Goal: Check status: Check status

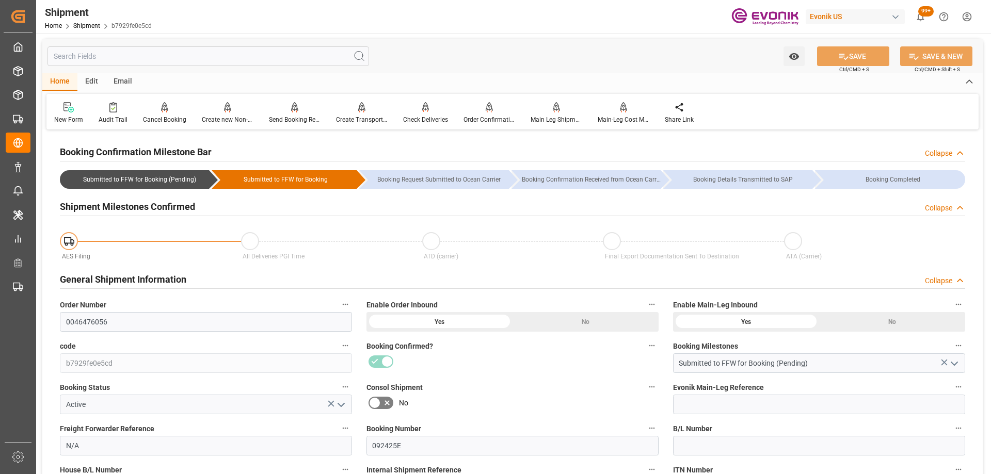
click at [501, 374] on div "Booking Confirmed?" at bounding box center [512, 356] width 307 height 41
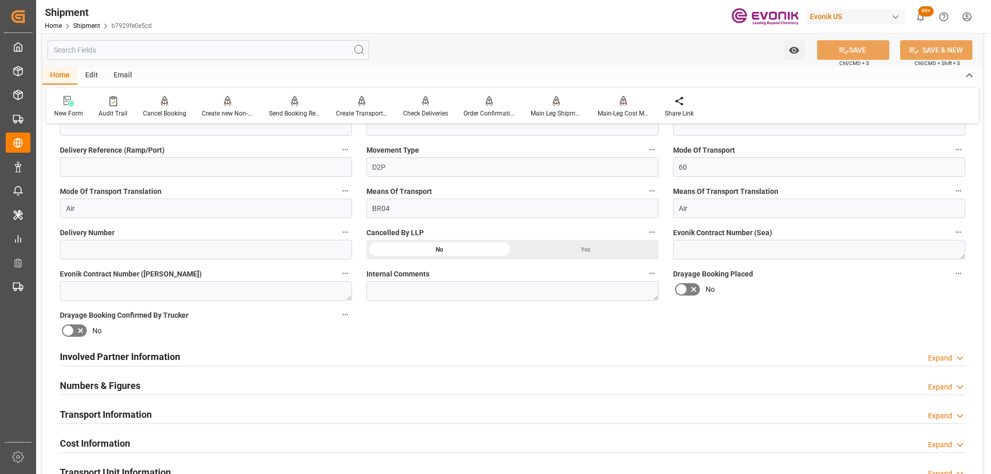
scroll to position [516, 0]
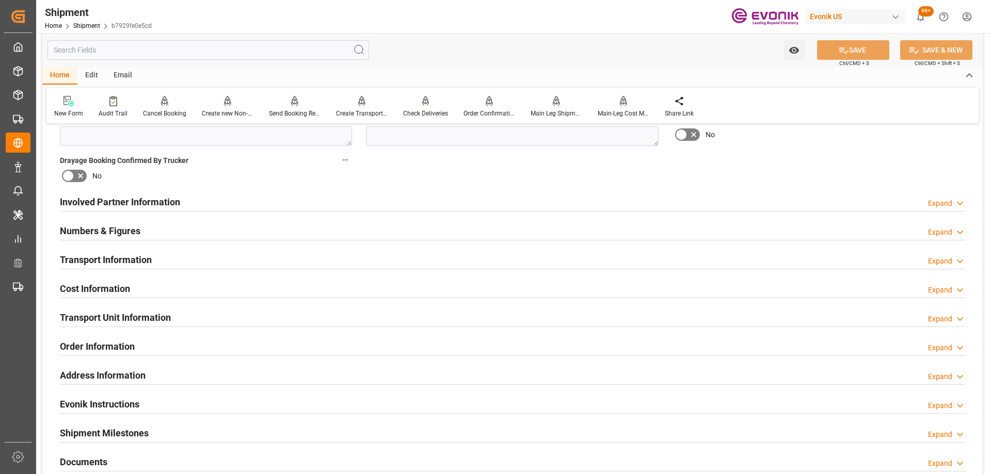
click at [151, 313] on h2 "Transport Unit Information" at bounding box center [115, 318] width 111 height 14
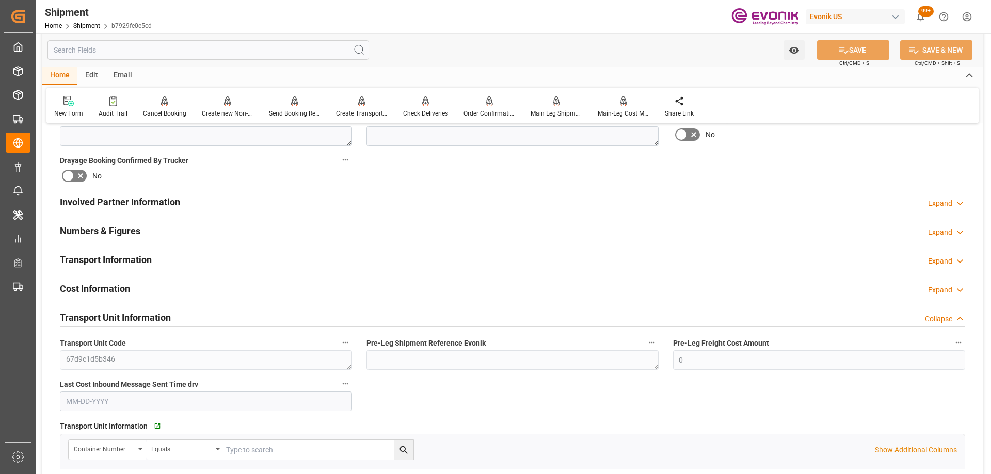
click at [203, 235] on div "Numbers & Figures Expand" at bounding box center [512, 230] width 905 height 20
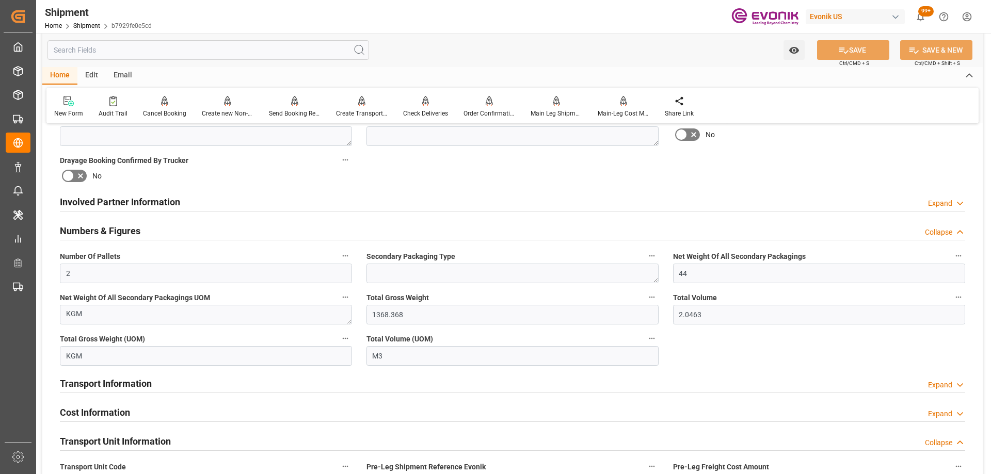
click at [202, 385] on div "Transport Information Expand" at bounding box center [512, 383] width 905 height 20
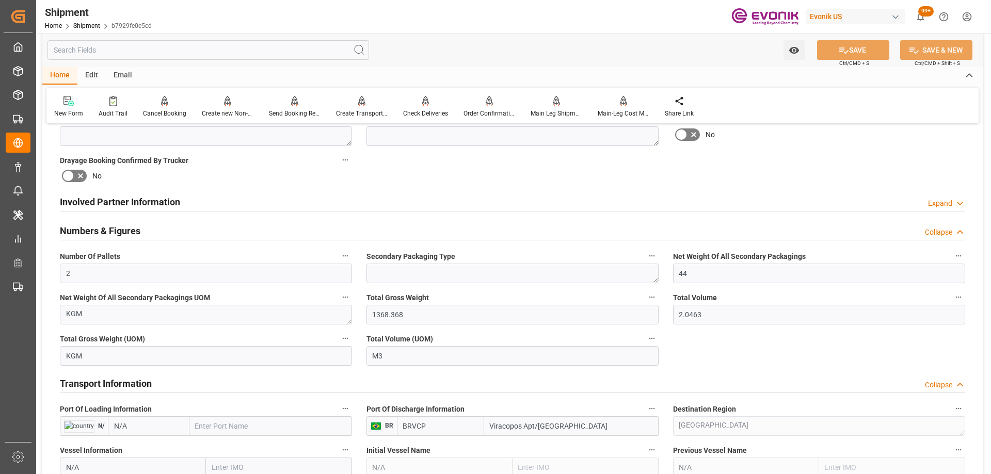
scroll to position [619, 0]
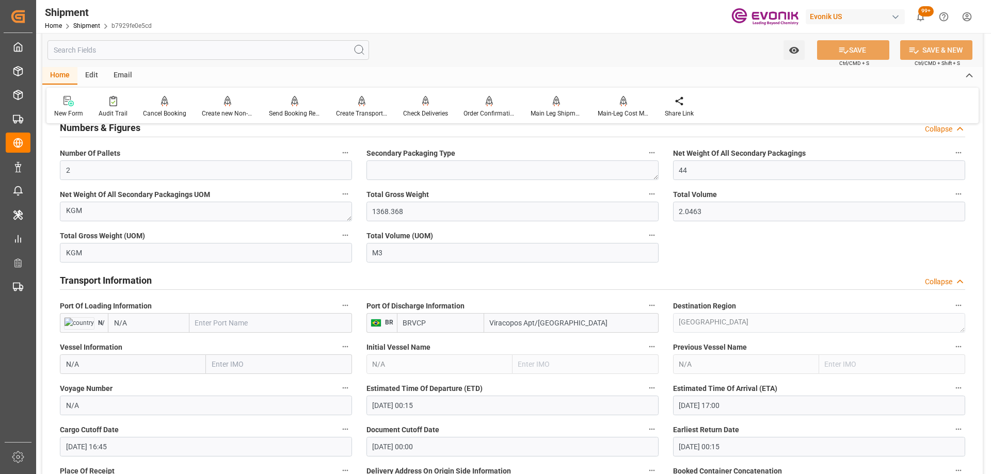
click at [350, 302] on button "Port Of Loading Information" at bounding box center [345, 305] width 13 height 13
click at [357, 302] on icon at bounding box center [352, 305] width 11 height 11
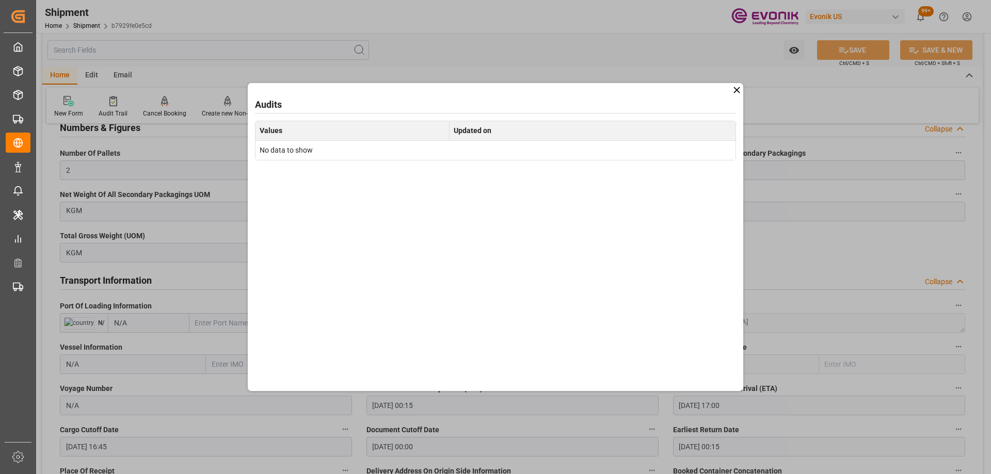
click at [738, 89] on icon at bounding box center [736, 90] width 6 height 6
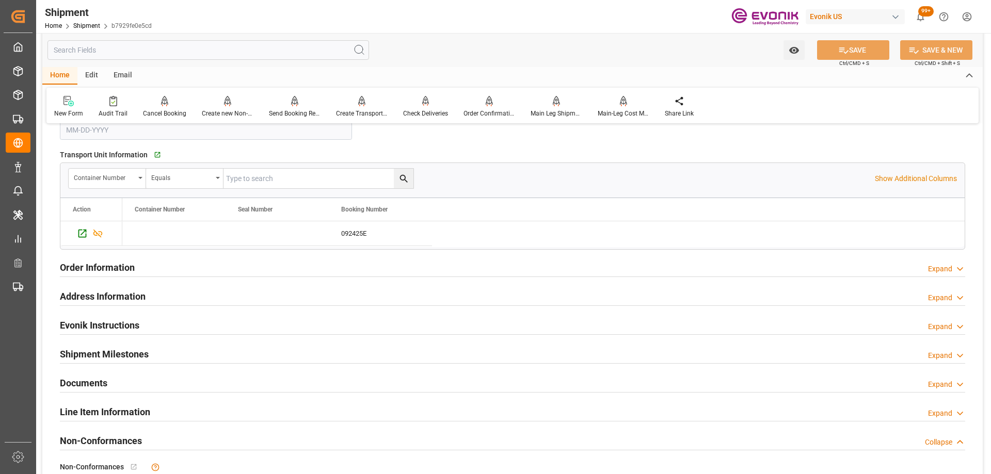
scroll to position [1394, 0]
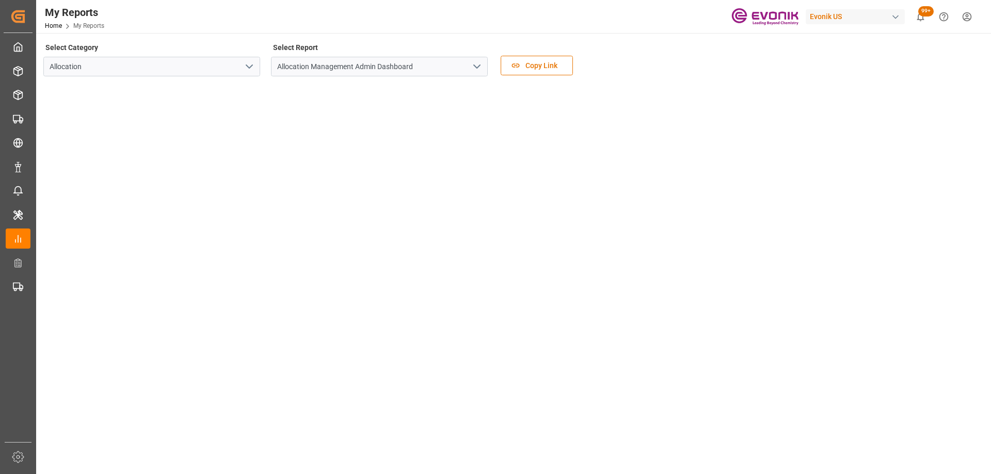
scroll to position [52, 0]
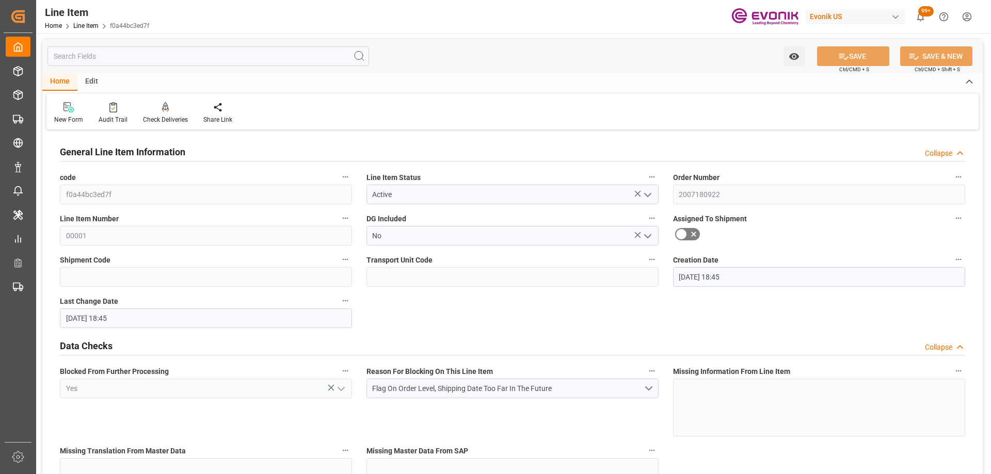
scroll to position [206, 0]
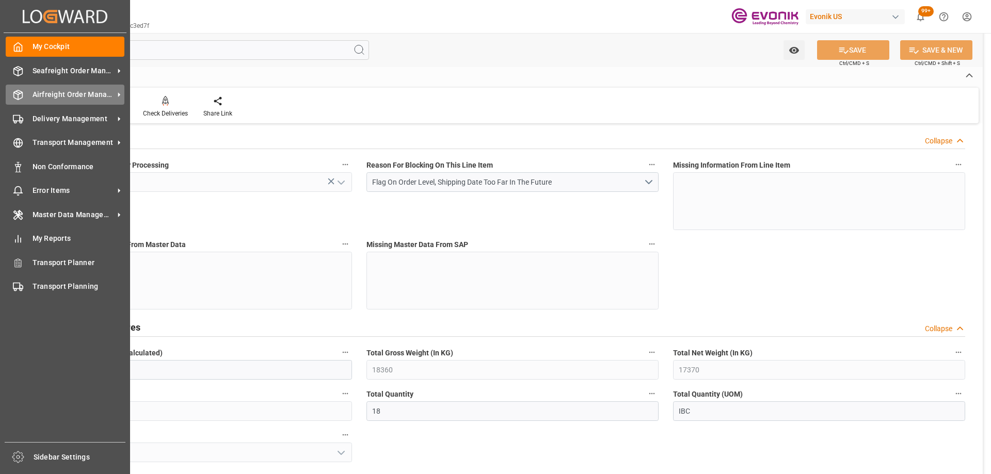
click at [33, 96] on span "Airfreight Order Management" at bounding box center [74, 94] width 82 height 11
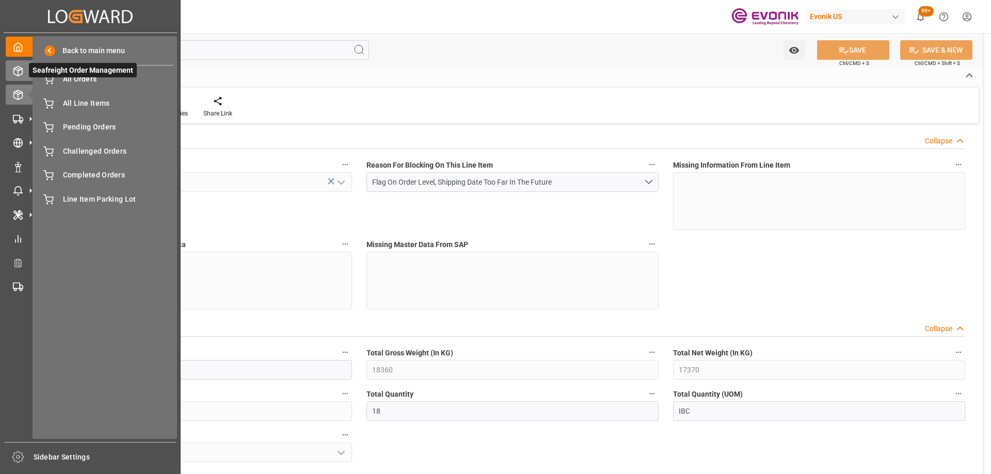
click at [20, 77] on div "Seafreight Order Management Seafreight Order Management" at bounding box center [90, 70] width 169 height 20
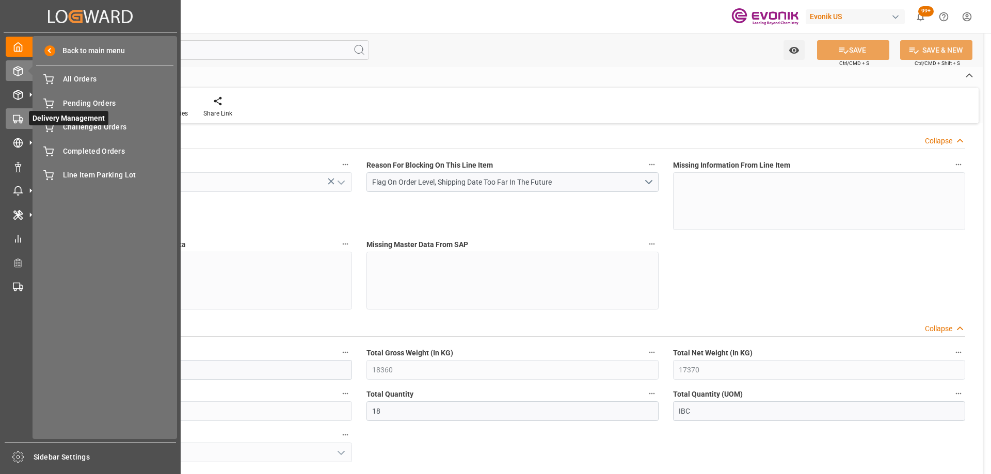
click at [15, 115] on rect at bounding box center [16, 118] width 6 height 6
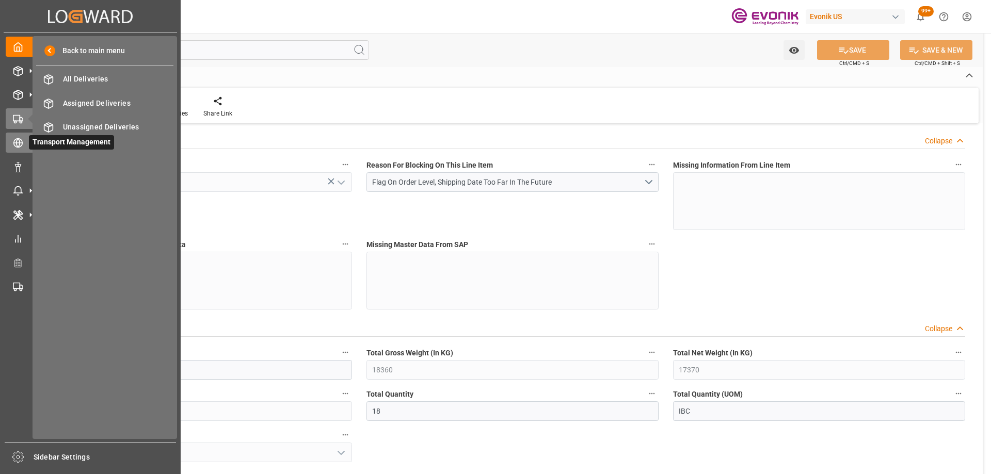
click at [20, 136] on div "Transport Management Transport Management" at bounding box center [90, 143] width 169 height 20
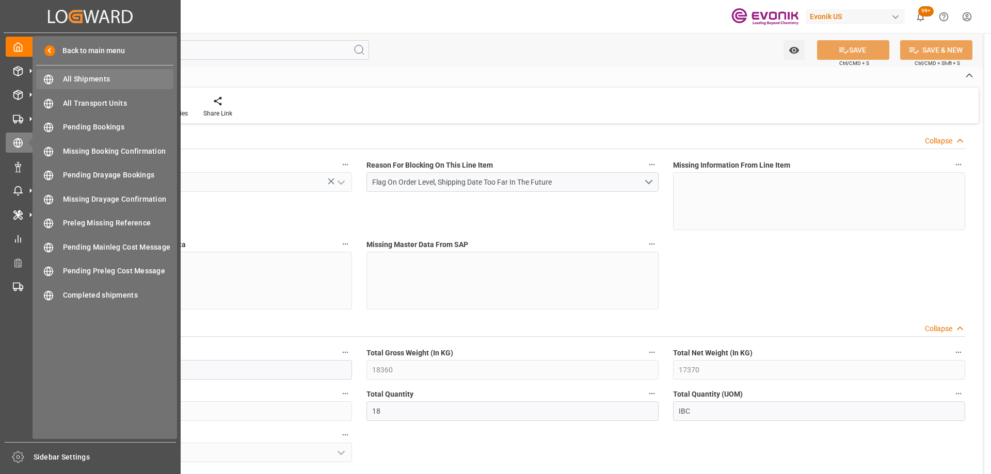
click at [122, 75] on span "All Shipments" at bounding box center [118, 79] width 111 height 11
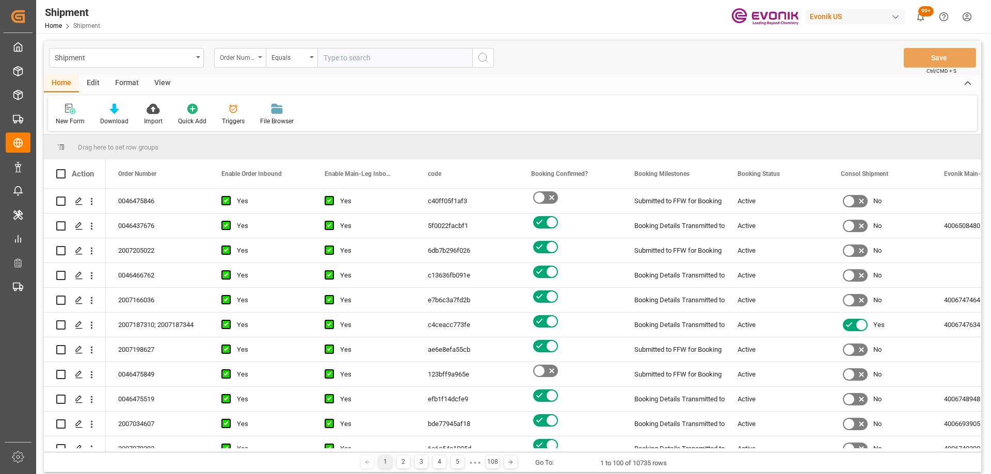
click at [243, 60] on div "Order Number" at bounding box center [237, 57] width 35 height 12
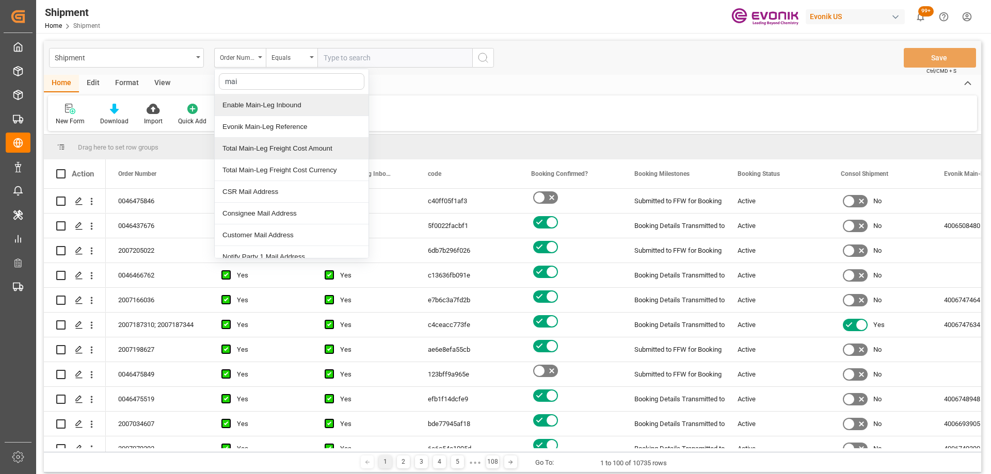
type input "main"
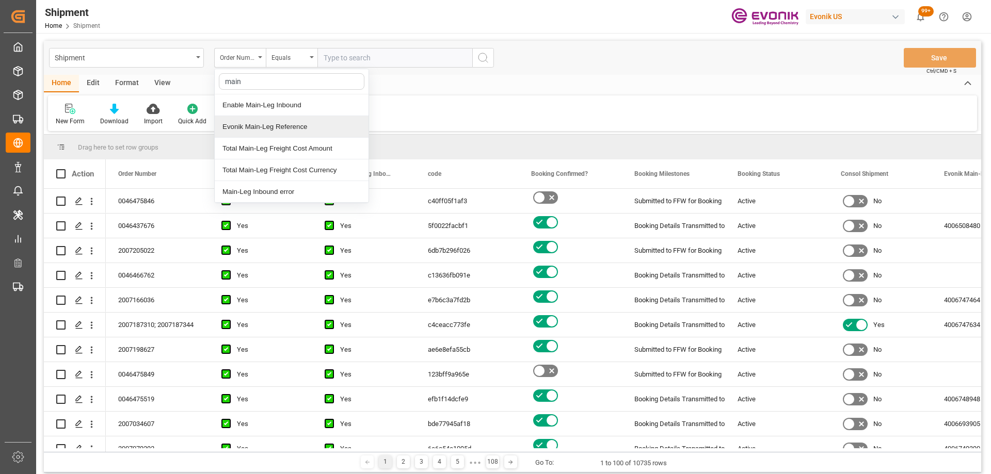
click at [280, 130] on div "Evonik Main-Leg Reference" at bounding box center [292, 127] width 154 height 22
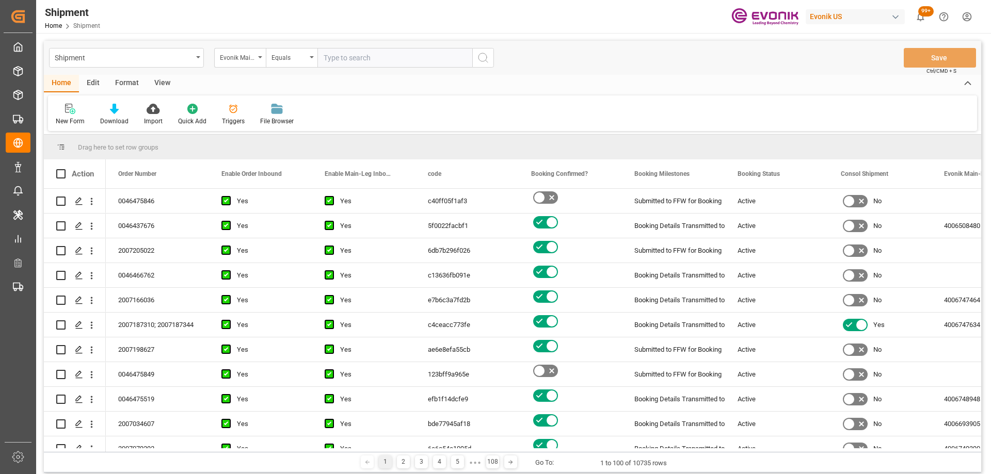
click at [374, 47] on div "Shipment Evonik Main-Leg Reference Equals Save Ctrl/CMD + S" at bounding box center [512, 58] width 937 height 34
click at [370, 57] on input "text" at bounding box center [394, 58] width 155 height 20
paste input "4006723057"
type input "4006723057"
click at [484, 58] on icon "search button" at bounding box center [483, 58] width 12 height 12
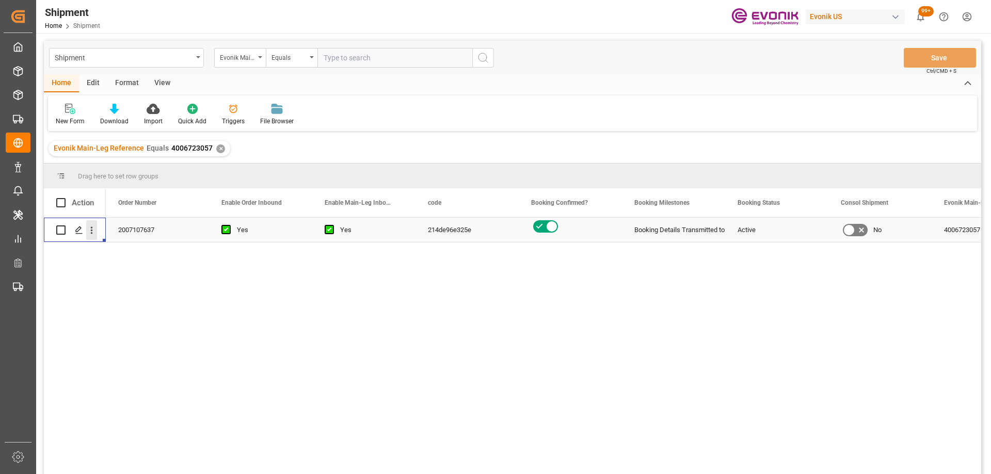
click at [95, 233] on icon "open menu" at bounding box center [91, 230] width 11 height 11
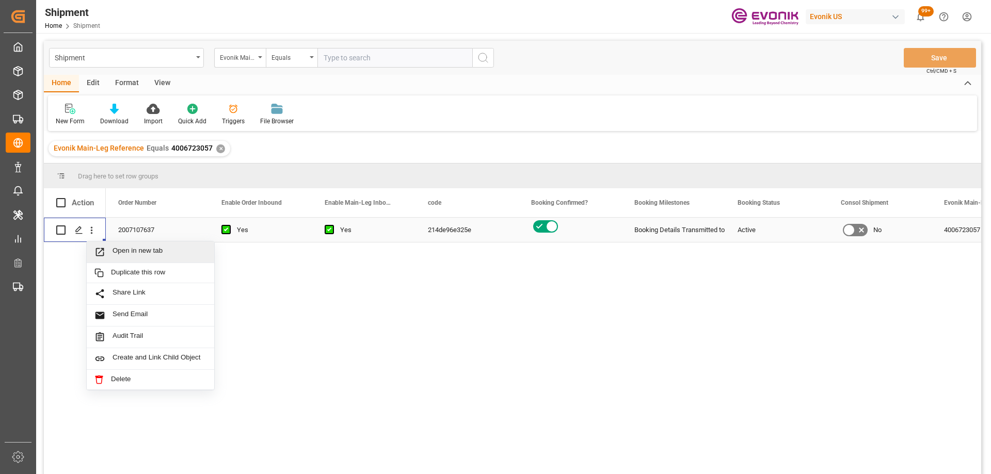
click at [113, 257] on span "Open in new tab" at bounding box center [160, 252] width 94 height 11
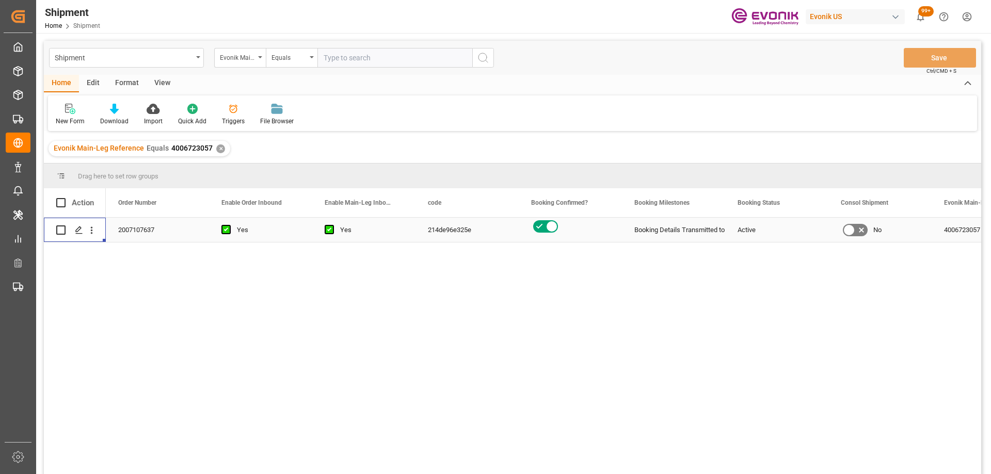
click at [348, 57] on input "text" at bounding box center [394, 58] width 155 height 20
click at [341, 56] on input "text" at bounding box center [394, 58] width 155 height 20
paste input "4006723058"
type input "4006723058"
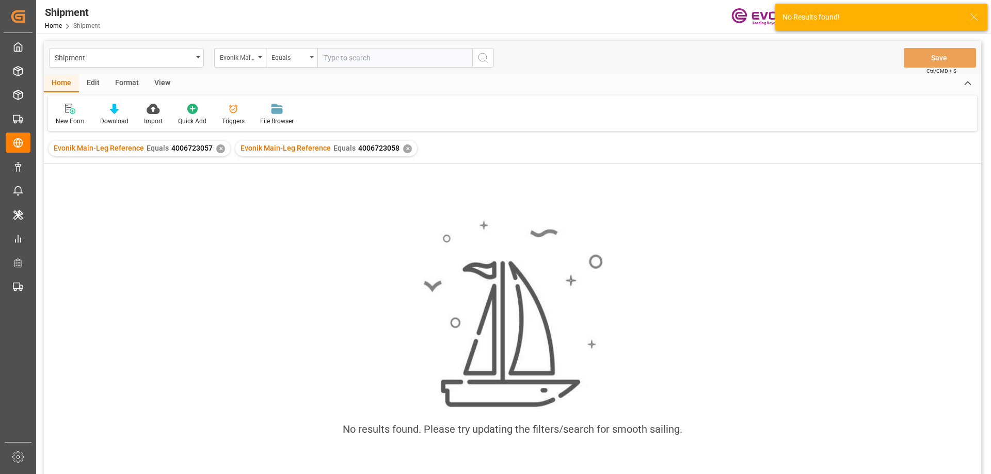
click at [211, 147] on div "Evonik Main-Leg Reference Equals 4006723057 ✕" at bounding box center [140, 148] width 182 height 15
click at [218, 147] on div "✕" at bounding box center [220, 149] width 9 height 9
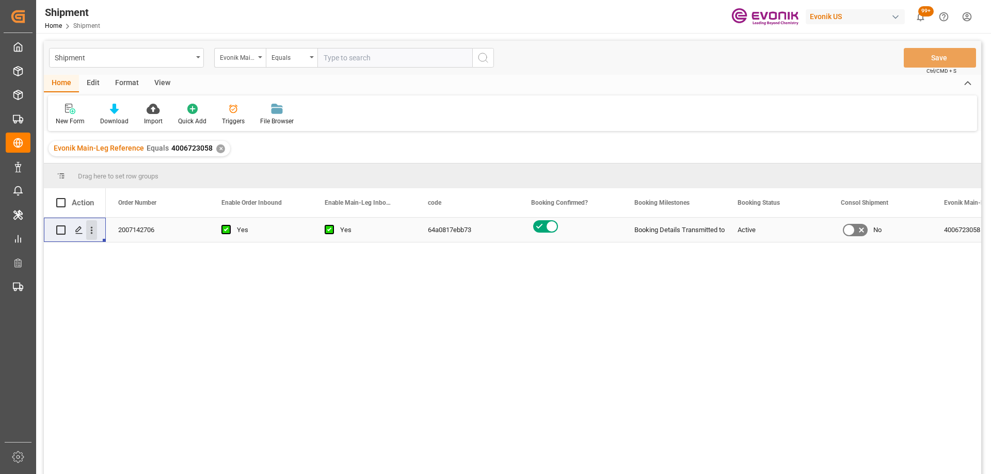
click at [91, 229] on icon "open menu" at bounding box center [91, 230] width 11 height 11
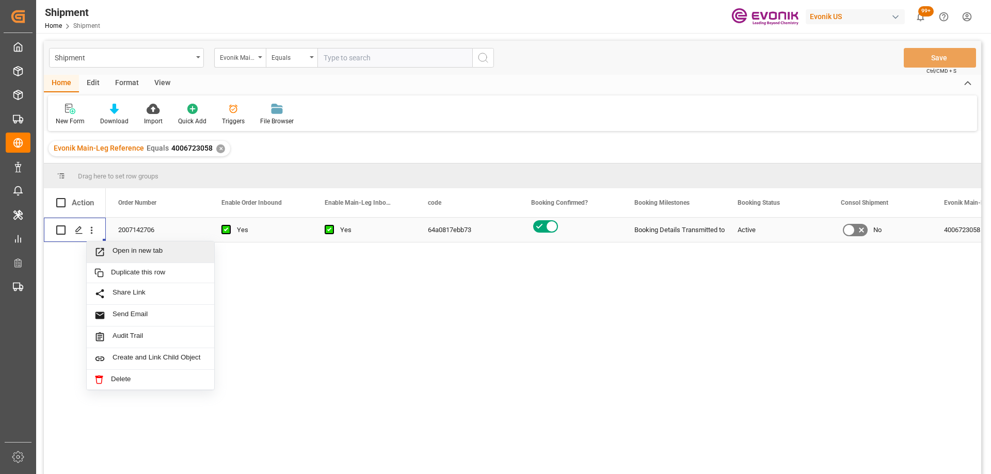
click at [130, 250] on span "Open in new tab" at bounding box center [160, 252] width 94 height 11
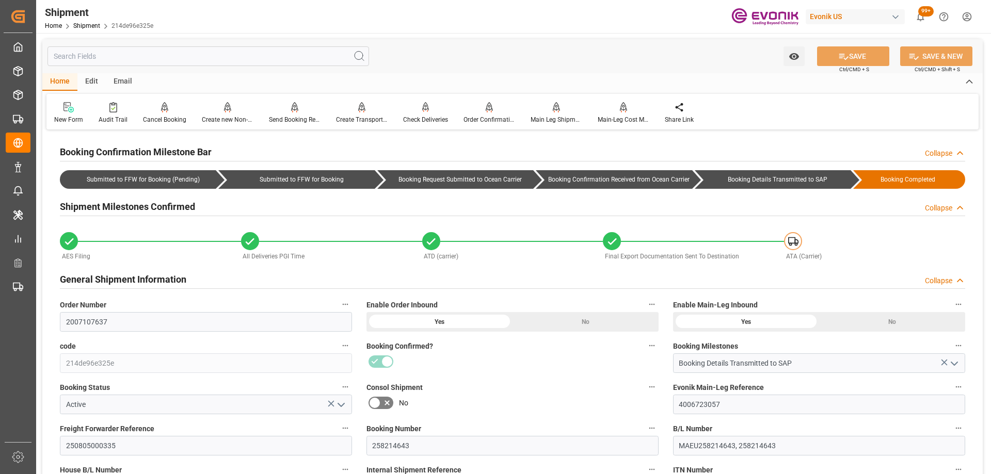
scroll to position [206, 0]
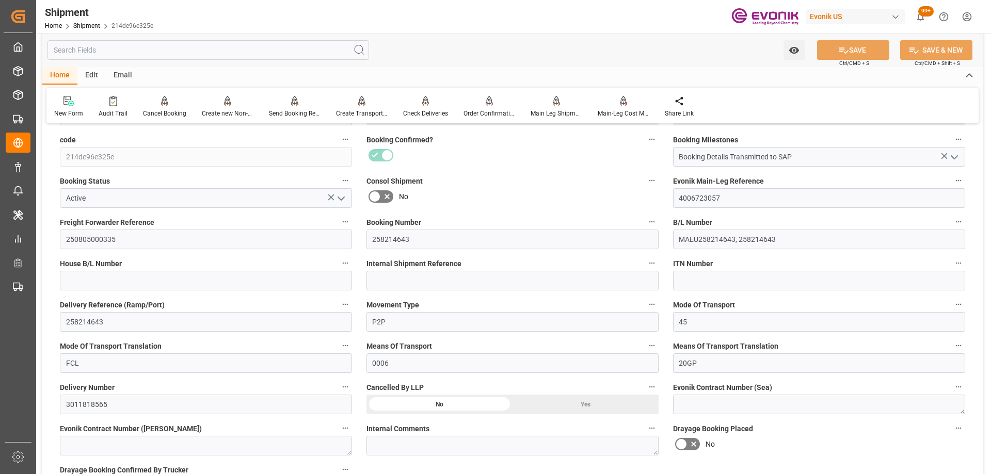
click at [97, 40] on div "Watch Option SAVE Ctrl/CMD + S SAVE & NEW Ctrl/CMD + Shift + S" at bounding box center [512, 50] width 940 height 34
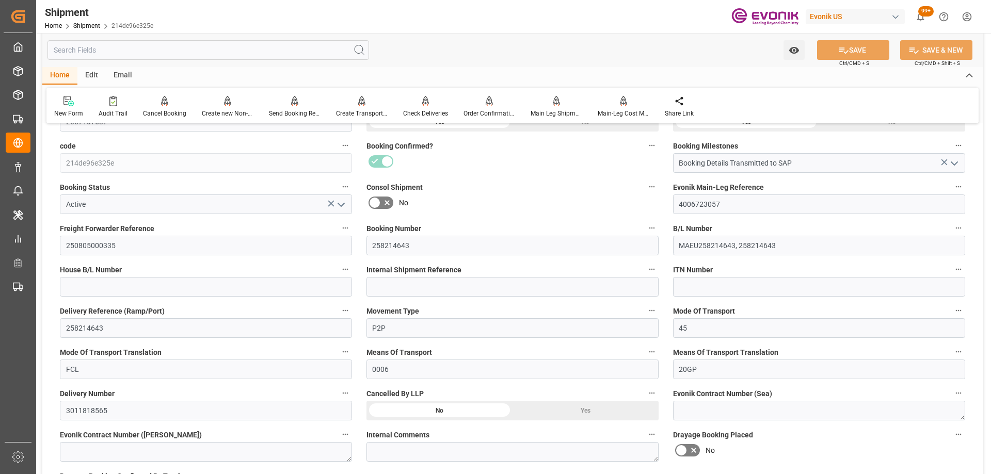
click at [100, 46] on input "text" at bounding box center [208, 50] width 322 height 20
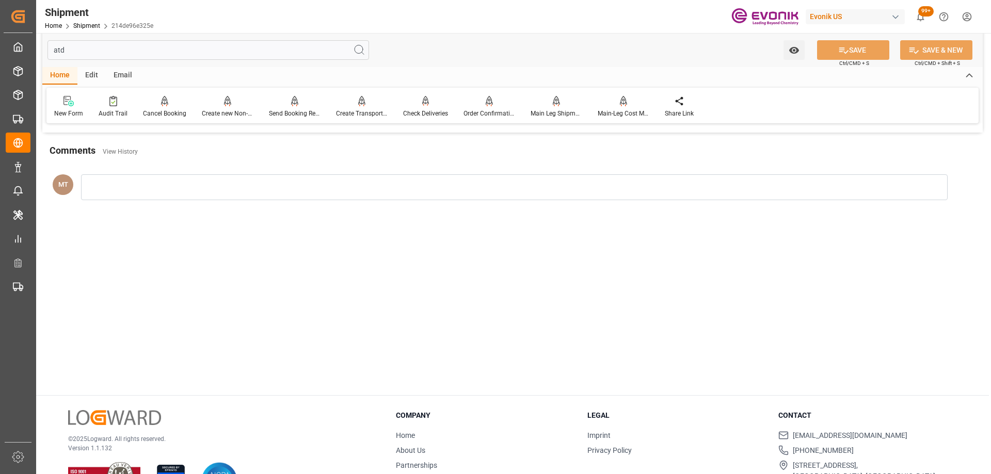
scroll to position [0, 0]
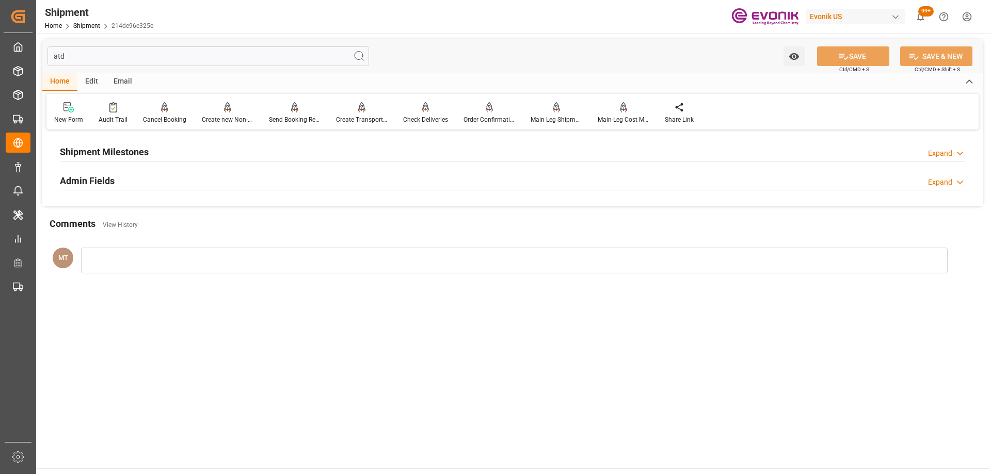
click at [172, 160] on div "Shipment Milestones Expand" at bounding box center [512, 151] width 905 height 20
click at [148, 224] on div "Admin Fields Expand" at bounding box center [512, 222] width 905 height 20
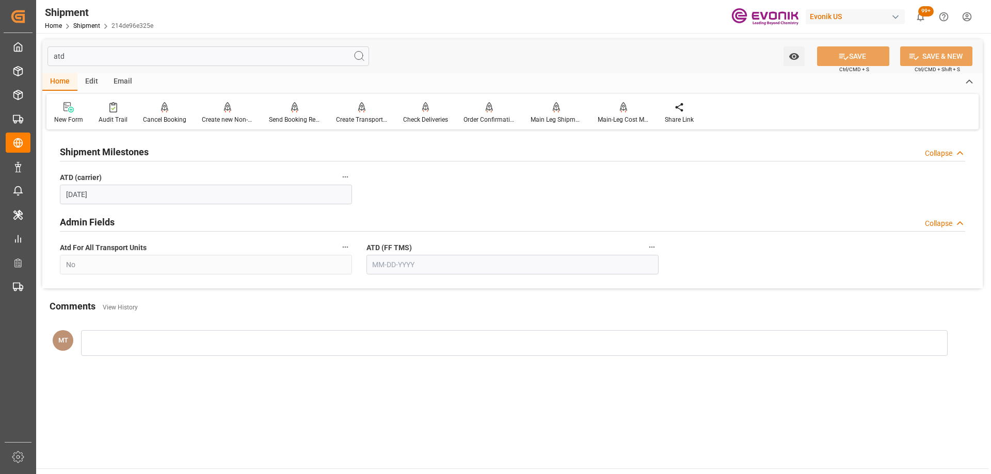
click at [131, 58] on input "atd" at bounding box center [208, 56] width 322 height 20
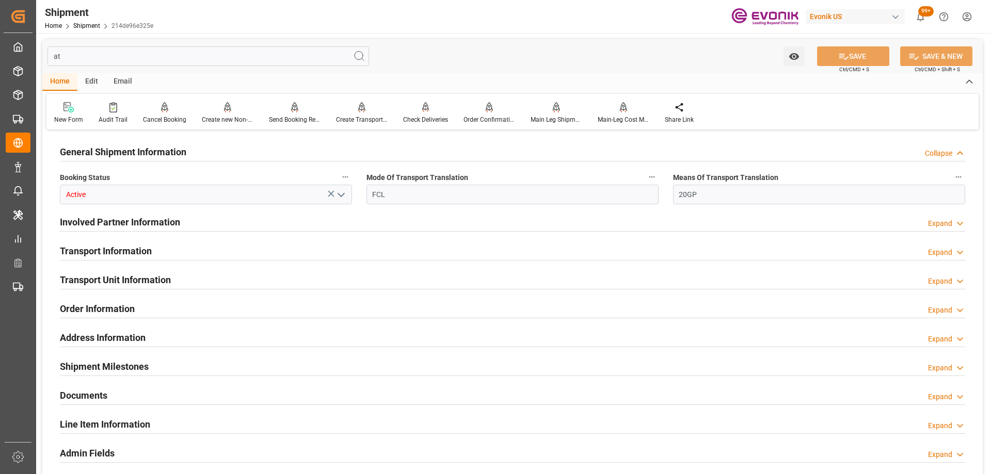
type input "a"
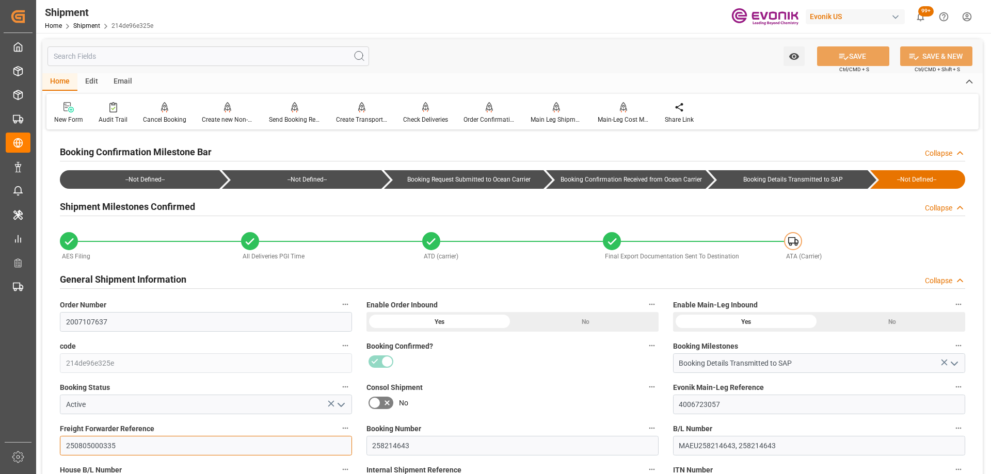
drag, startPoint x: 141, startPoint y: 438, endPoint x: 18, endPoint y: 422, distance: 124.9
click at [18, 422] on div "Created by potrace 1.15, written by Peter Selinger 2001-2017 Created by potrace…" at bounding box center [495, 237] width 991 height 474
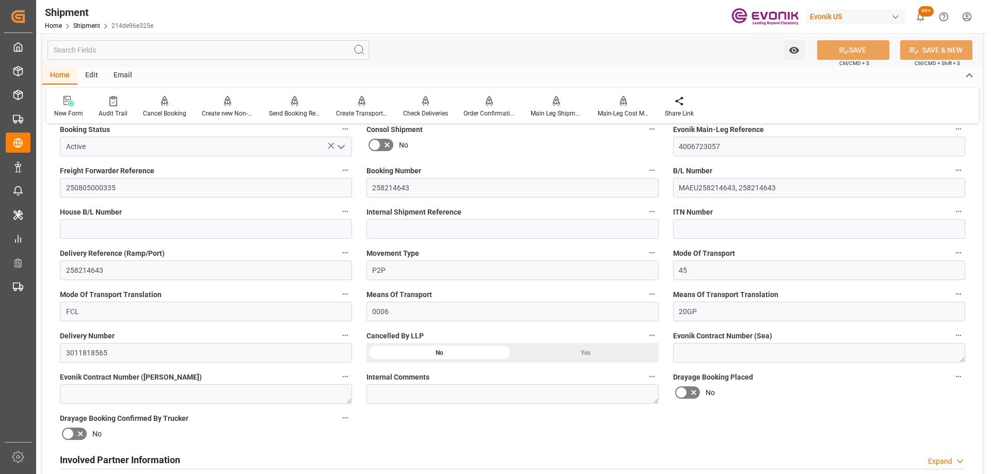
scroll to position [516, 0]
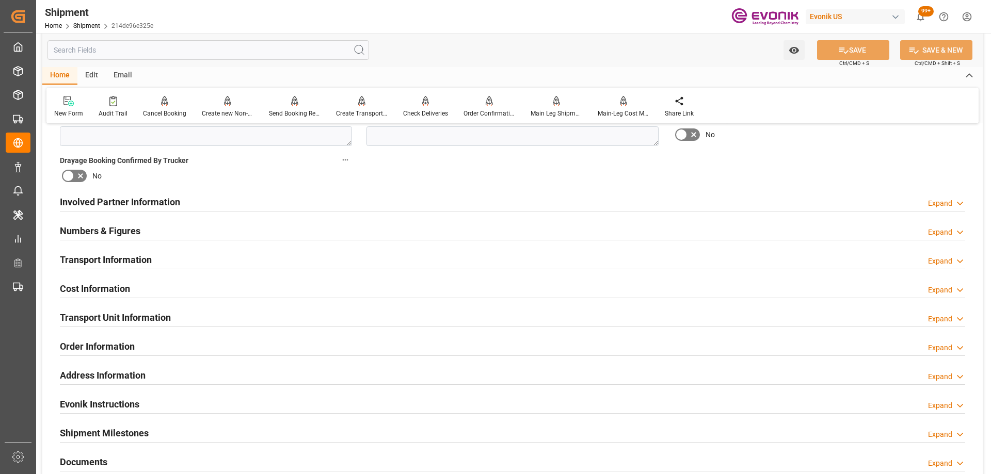
drag, startPoint x: 189, startPoint y: 319, endPoint x: 375, endPoint y: 258, distance: 196.2
click at [189, 319] on div "Transport Unit Information Expand" at bounding box center [512, 317] width 905 height 20
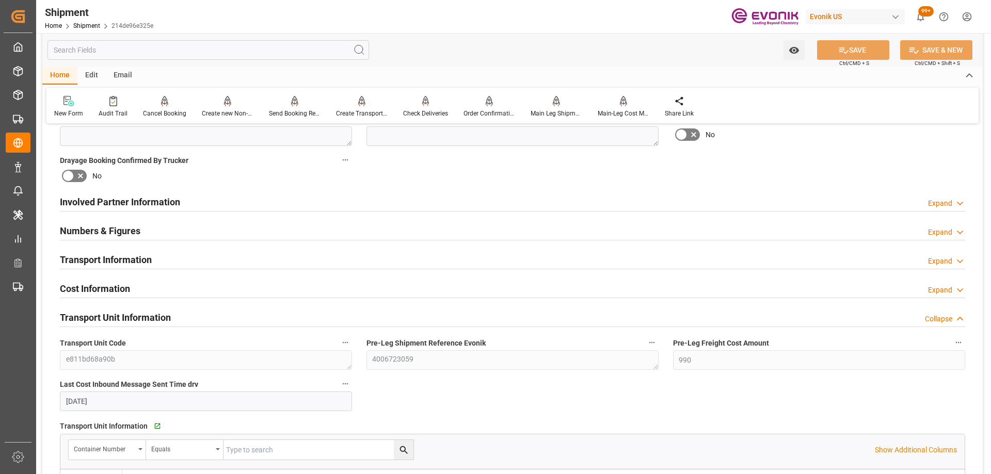
scroll to position [774, 0]
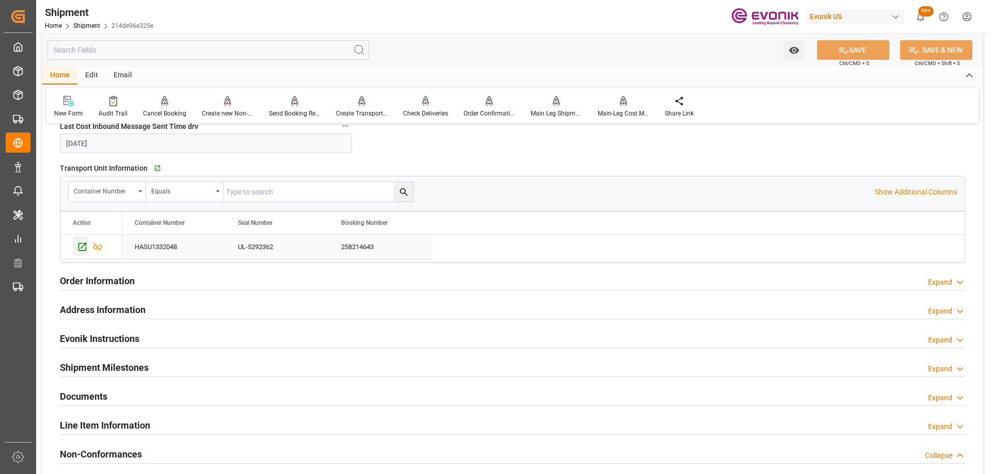
click at [81, 249] on icon "Press SPACE to select this row." at bounding box center [82, 247] width 11 height 11
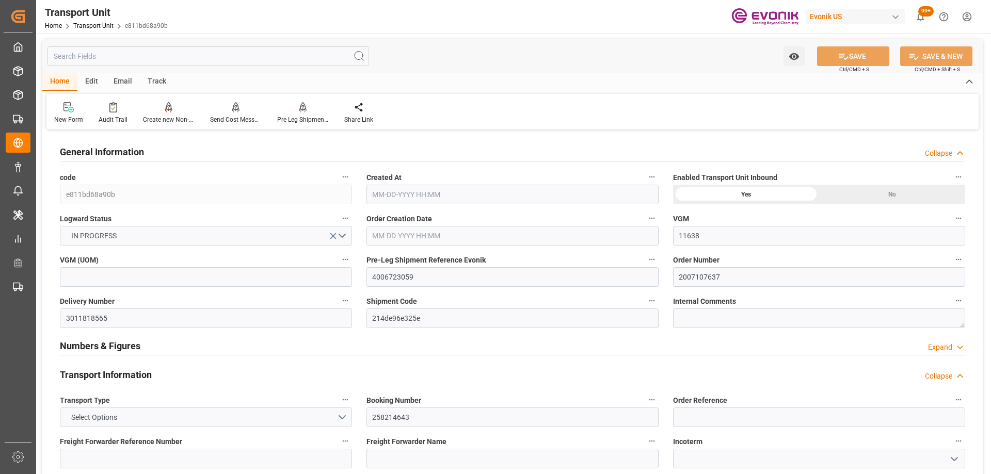
type input "11638"
type input "Maersk"
type input "Maersk Line AS"
type input "USORF"
type input "ZADUR"
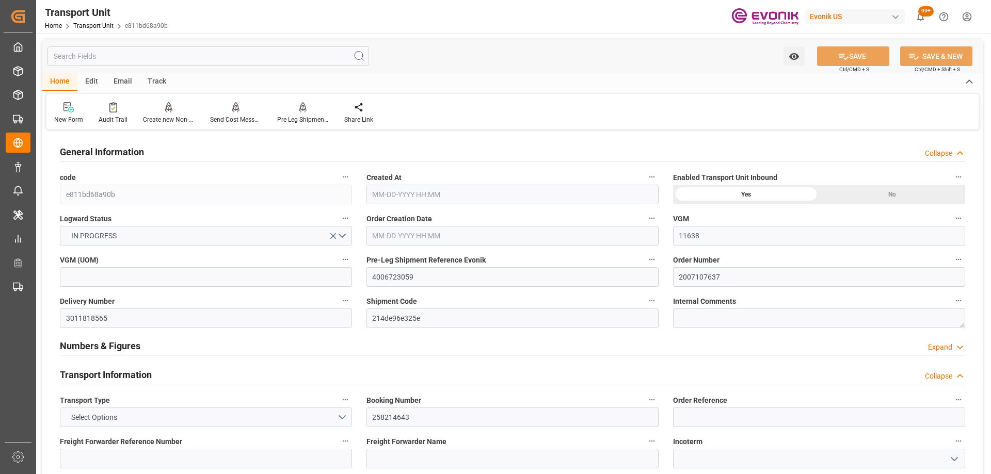
type input "9817913"
type input "USORF"
type input "ZADUR"
type input "11638"
type input "08-12-2025 20:17"
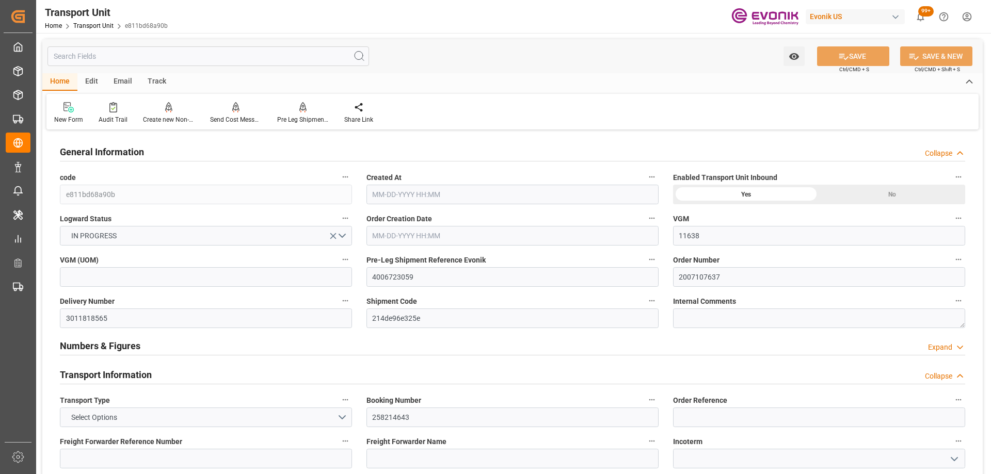
type input "[DATE]"
type input "09-11-2025 06:24"
type input "09-16-2025 00:00"
type input "08-25-2025 00:00"
type input "[DATE] 00:00"
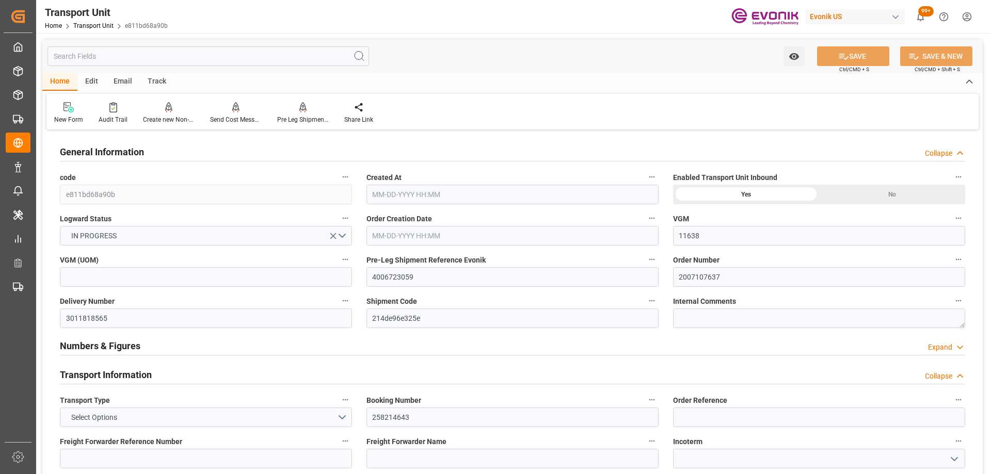
type input "[DATE] 00:00"
type input "09-25-2025 00:00"
type input "[DATE] 17:00"
type input "[DATE] 13:49"
type input "[DATE] 19:00"
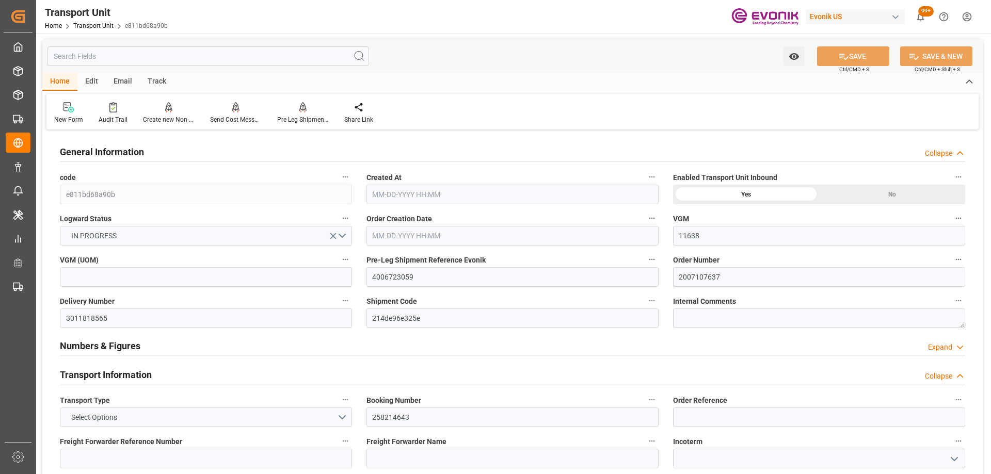
type input "[DATE] 18:29"
type input "[DATE] 04:30"
type input "[DATE] 11:52"
click at [108, 51] on input "text" at bounding box center [208, 56] width 322 height 20
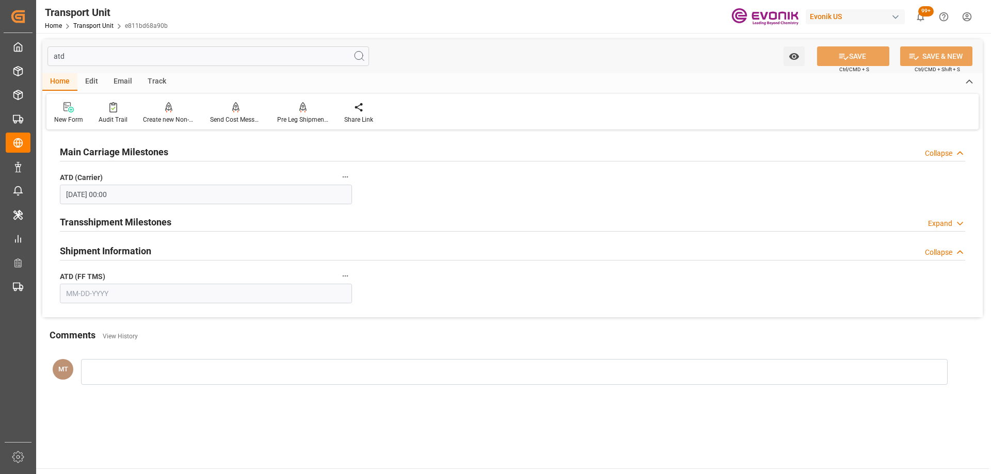
type input "atd"
click at [152, 297] on input "text" at bounding box center [206, 294] width 292 height 20
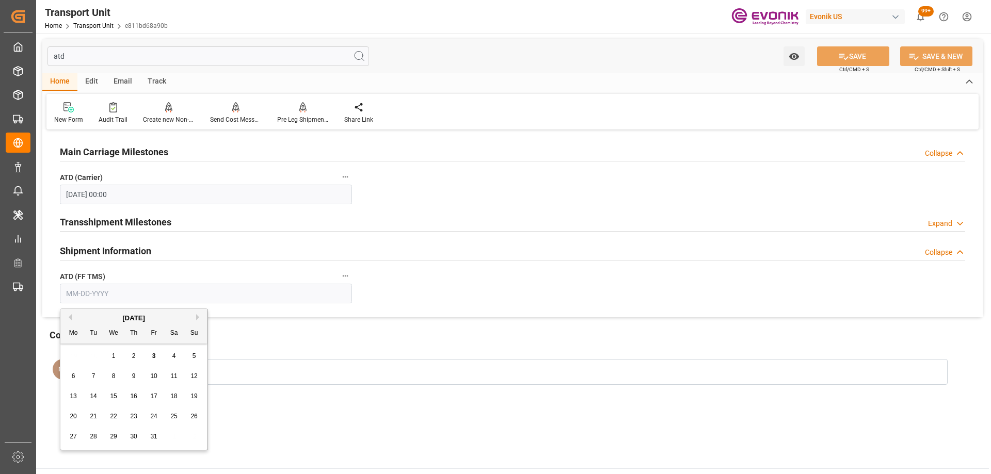
click at [98, 347] on div "29 30 1 2 3 4 5" at bounding box center [133, 356] width 141 height 20
click at [69, 319] on button "Previous Month" at bounding box center [69, 317] width 6 height 6
click at [136, 394] on span "18" at bounding box center [133, 396] width 7 height 7
type input "[DATE]"
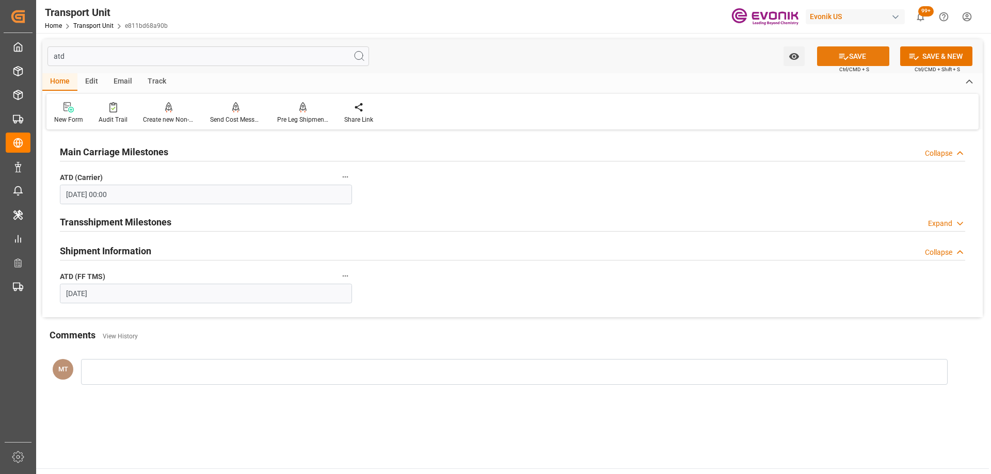
click at [856, 59] on button "SAVE" at bounding box center [853, 56] width 72 height 20
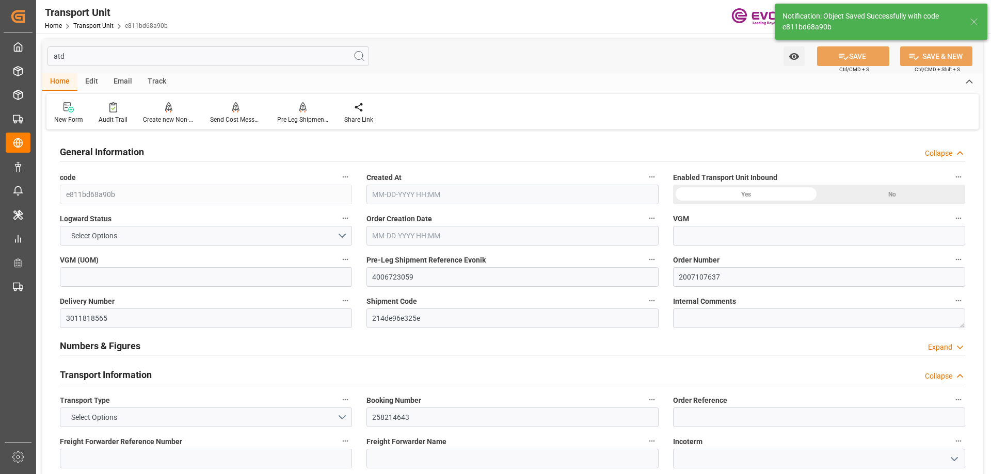
type input "11638"
type input "Maersk"
type input "Maersk Line AS"
type input "USORF"
type input "ZADUR"
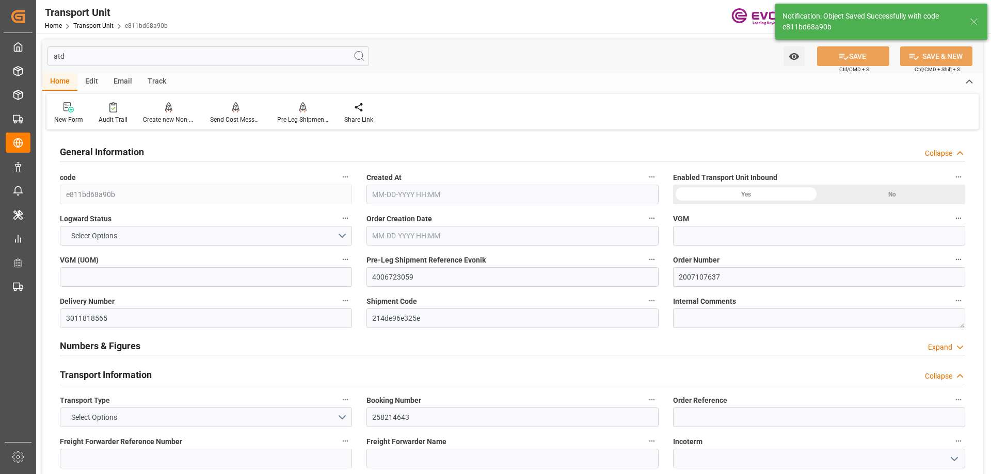
type input "9817913"
type input "USORF"
type input "ZADUR"
type input "11638"
type input "08-12-2025 20:17"
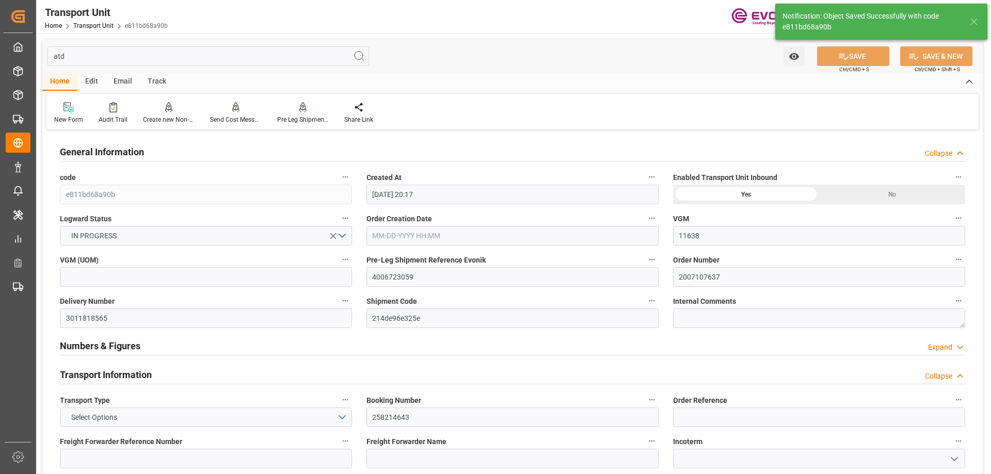
type input "[DATE]"
type input "09-11-2025 06:24"
type input "09-16-2025 00:00"
type input "08-25-2025 00:00"
type input "[DATE] 00:00"
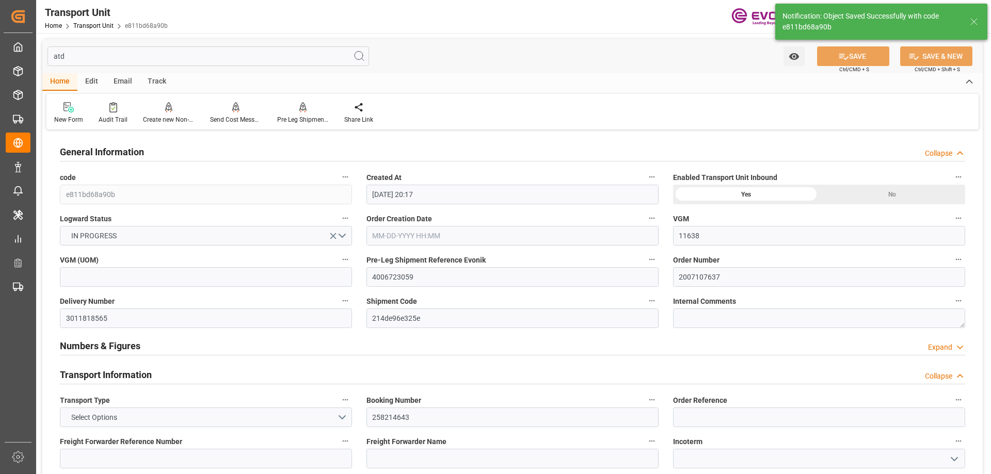
type input "09-25-2025 00:00"
type input "[DATE] 17:00"
type input "09-18-2025 13:49"
type input "09-18-2025 19:00"
type input "09-18-2025 18:29"
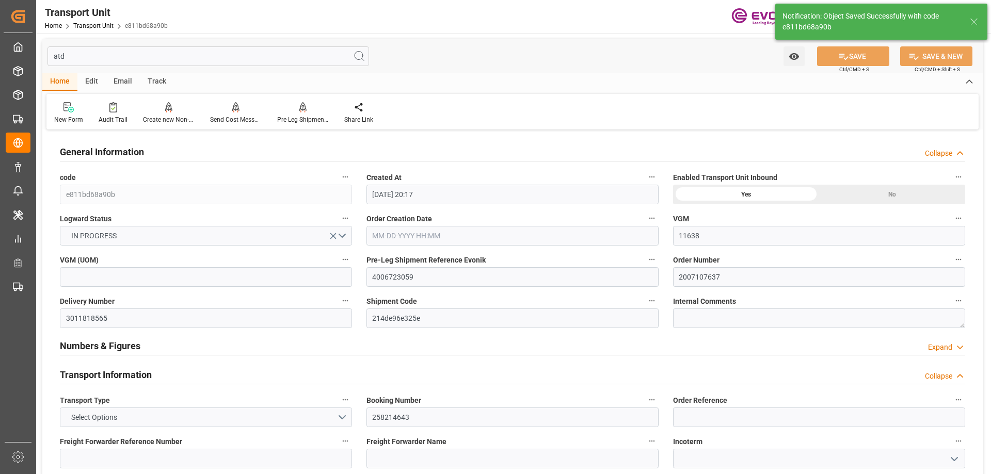
type input "10-18-2025 04:30"
type input "10-19-2025 11:52"
type input "10-23-2025 11:52"
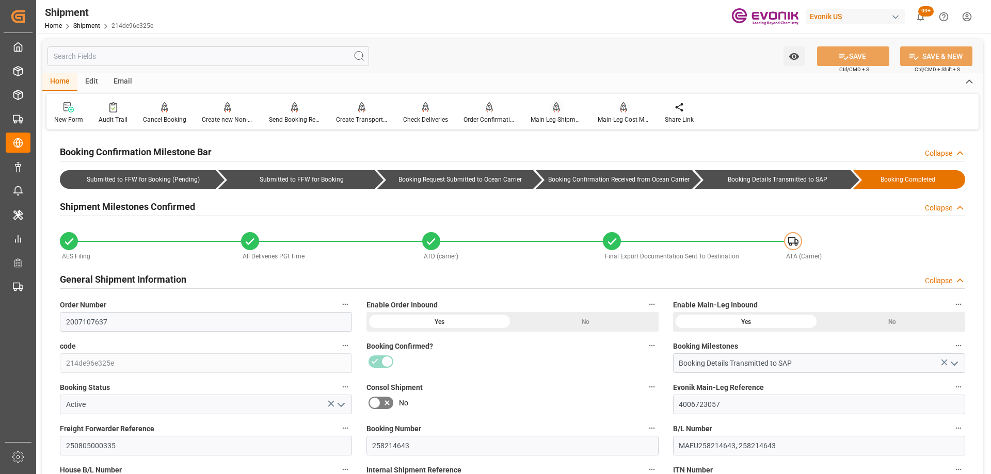
click at [563, 120] on div "Main Leg Shipment" at bounding box center [557, 119] width 52 height 9
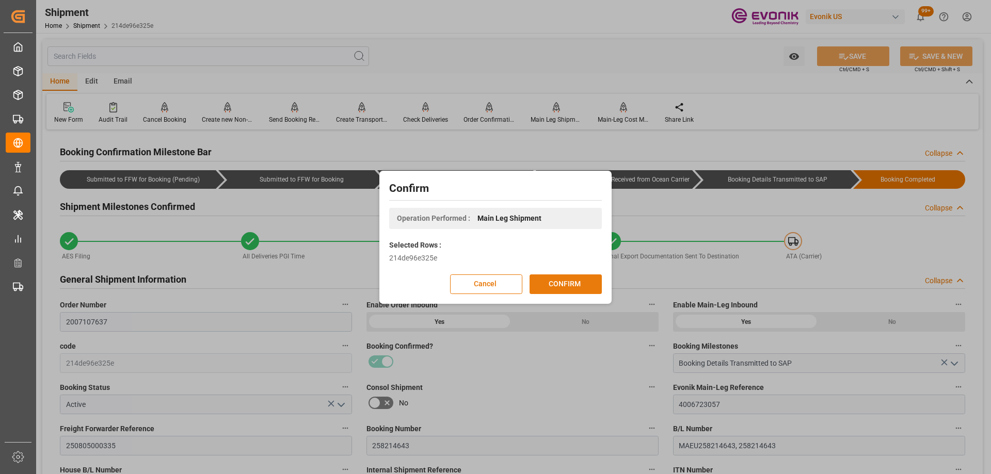
click at [549, 287] on button "CONFIRM" at bounding box center [566, 285] width 72 height 20
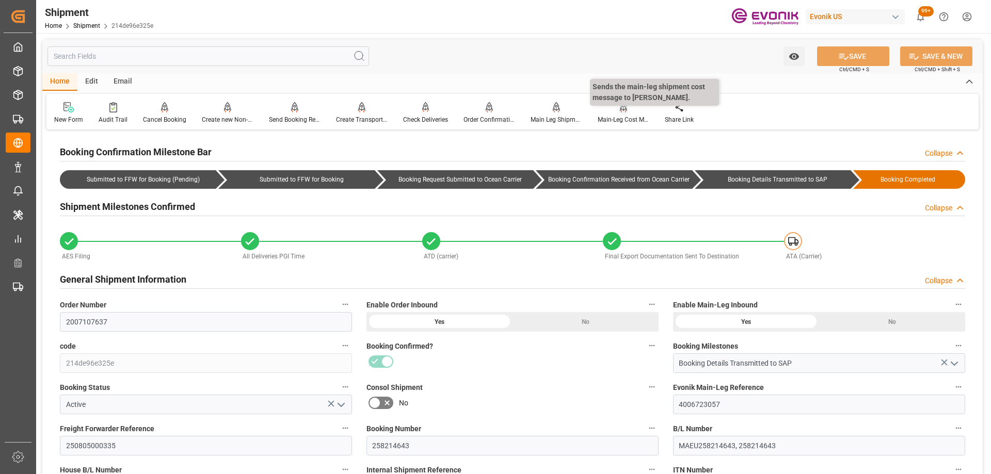
click at [616, 113] on div at bounding box center [624, 107] width 52 height 11
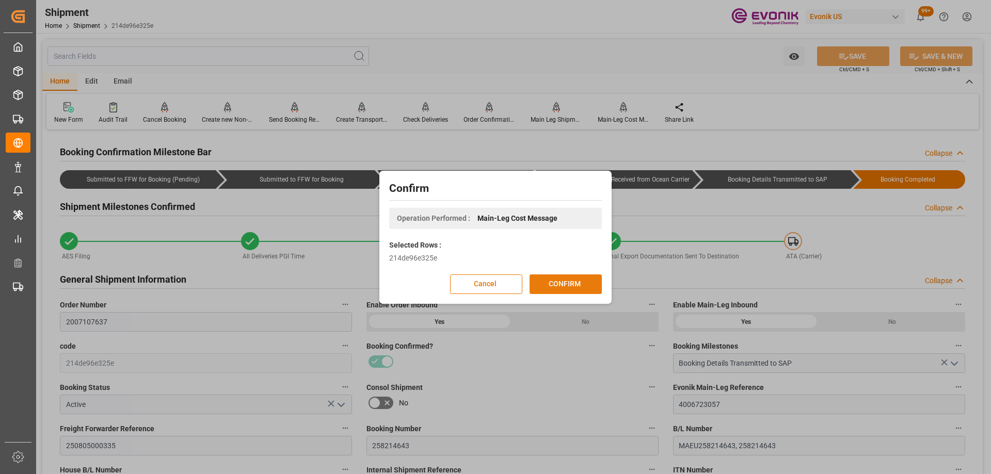
click at [559, 284] on button "CONFIRM" at bounding box center [566, 285] width 72 height 20
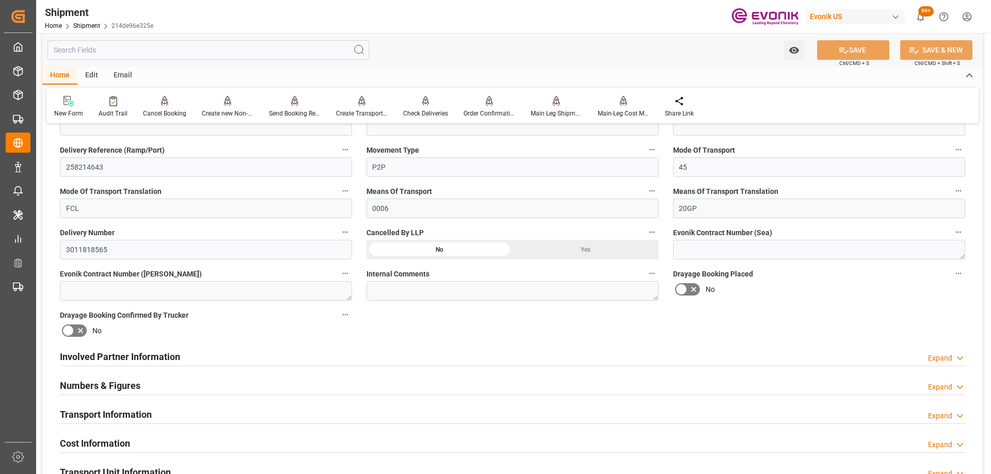
scroll to position [258, 0]
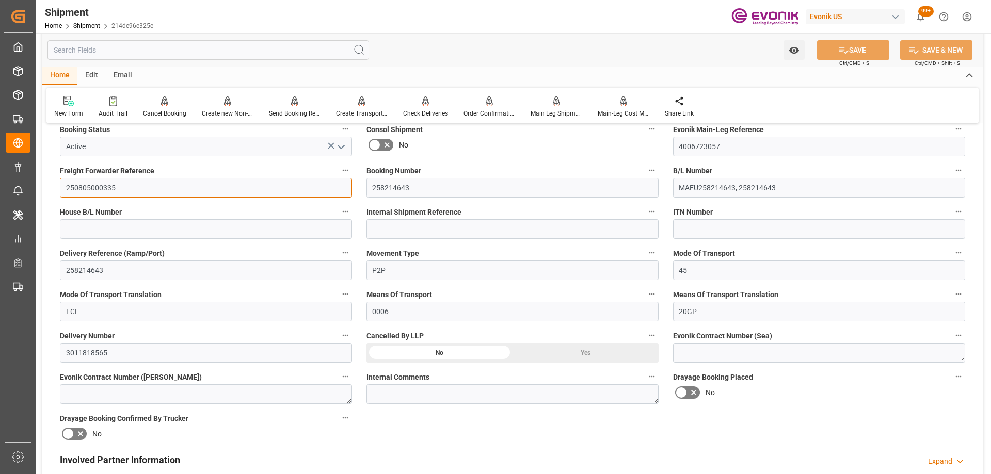
drag, startPoint x: 129, startPoint y: 186, endPoint x: -17, endPoint y: 173, distance: 146.1
click at [0, 173] on html "Created by potrace 1.15, written by Peter Selinger 2001-2017 Created by potrace…" at bounding box center [495, 237] width 991 height 474
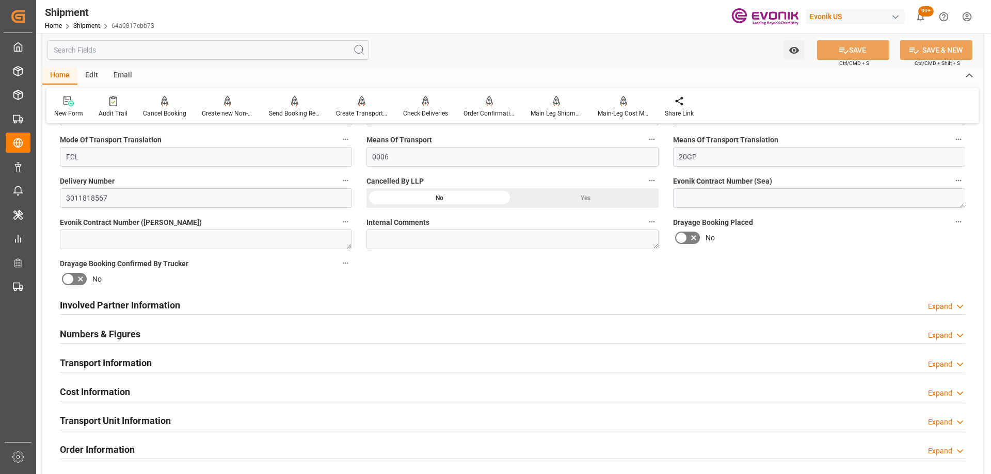
scroll to position [671, 0]
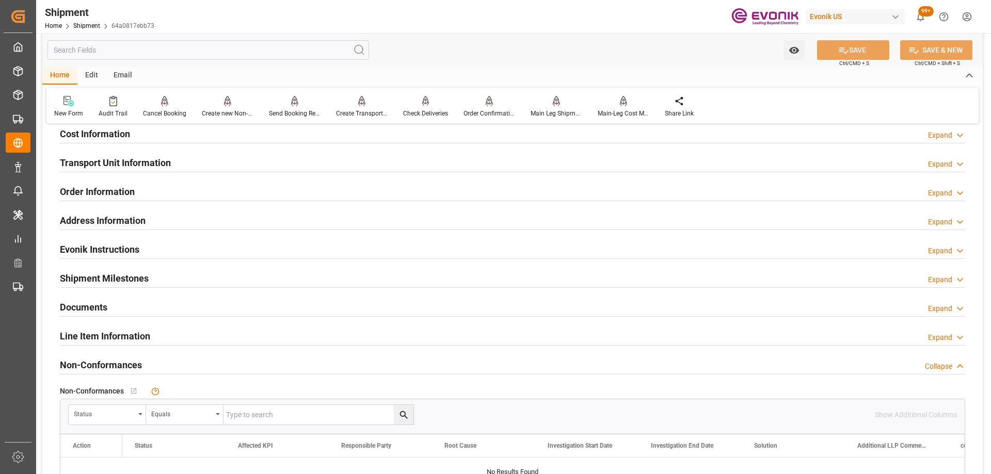
click at [207, 197] on div "Order Information Expand" at bounding box center [512, 191] width 905 height 20
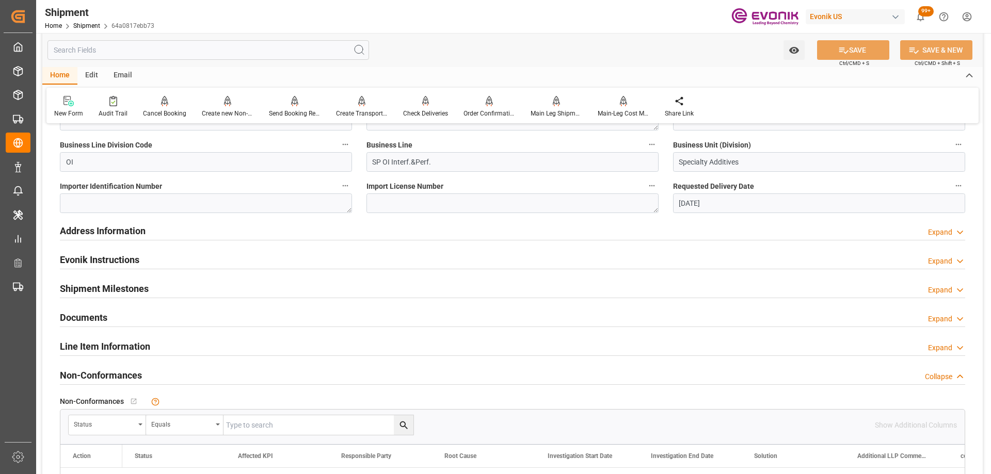
scroll to position [619, 0]
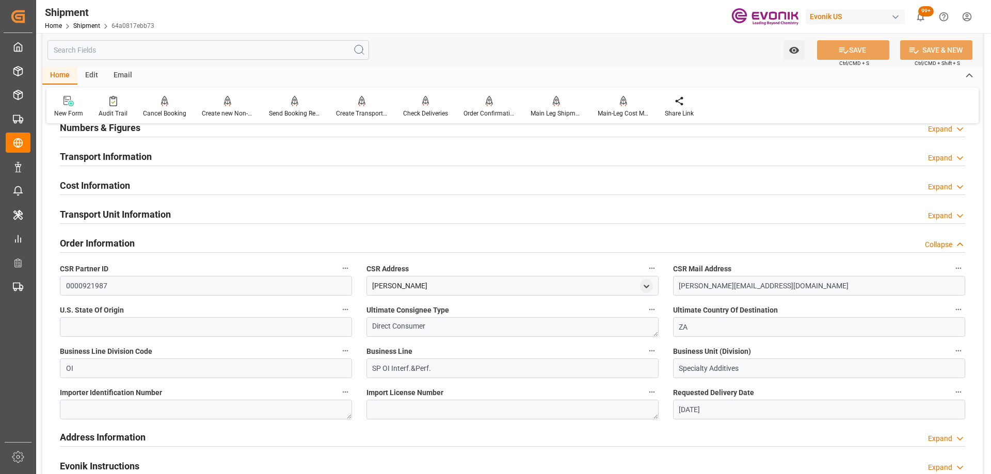
click at [203, 217] on div "Transport Unit Information Expand" at bounding box center [512, 214] width 905 height 20
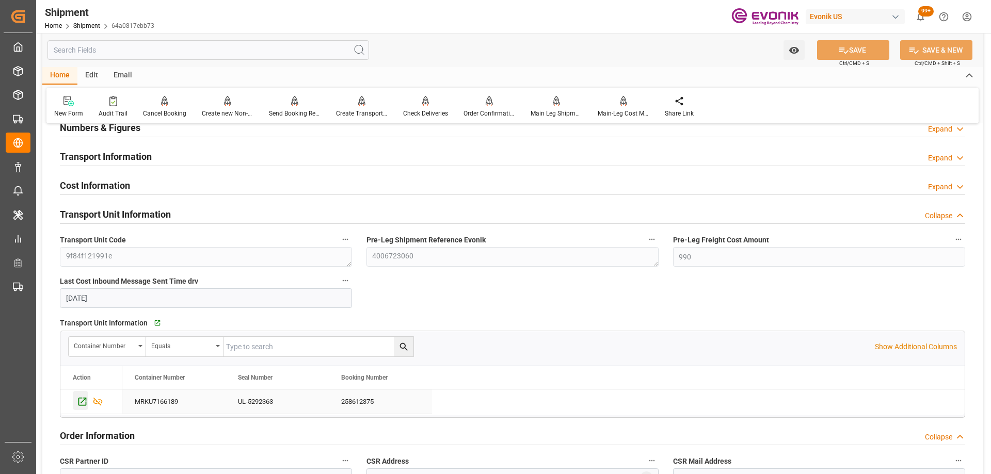
click at [83, 399] on icon "Press SPACE to select this row." at bounding box center [82, 401] width 11 height 11
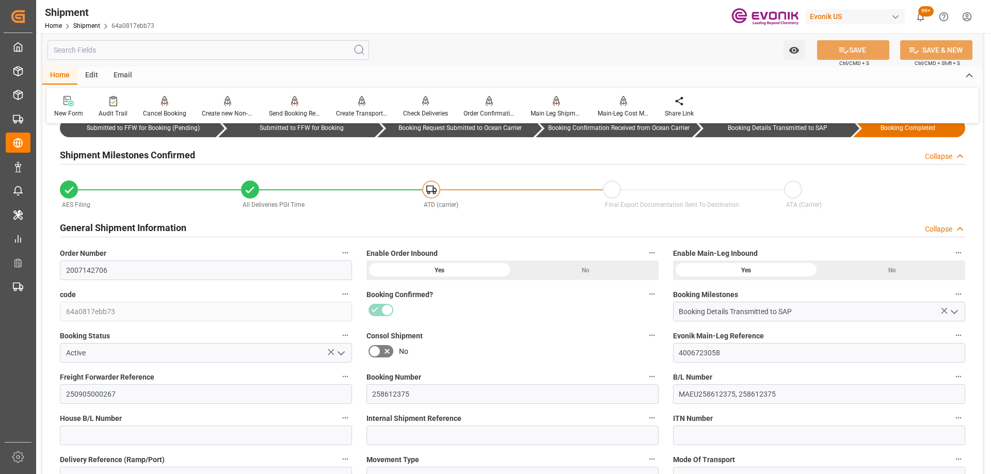
scroll to position [0, 0]
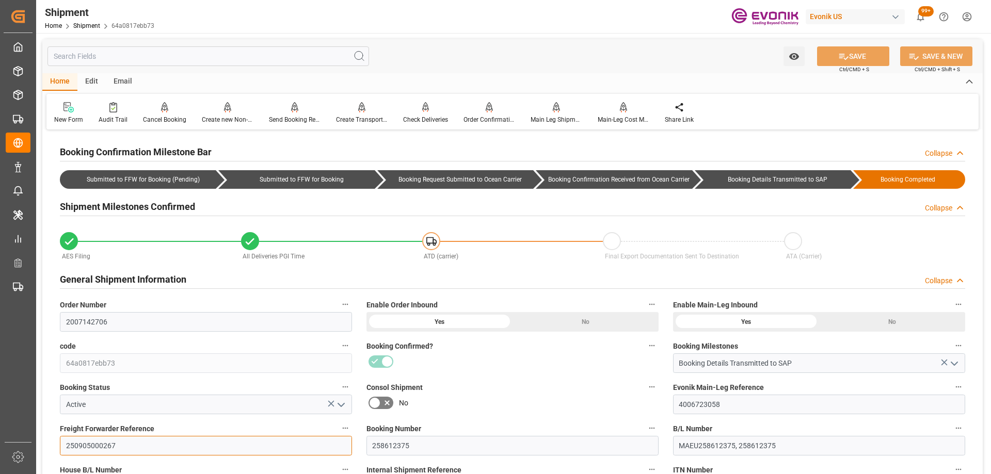
drag, startPoint x: 121, startPoint y: 447, endPoint x: 2, endPoint y: 423, distance: 121.7
click at [3, 424] on div "Created by potrace 1.15, written by Peter Selinger 2001-2017 Created by potrace…" at bounding box center [495, 237] width 991 height 474
click at [537, 358] on div at bounding box center [512, 362] width 292 height 17
click at [491, 370] on div at bounding box center [512, 362] width 292 height 17
click at [136, 56] on input "text" at bounding box center [208, 56] width 322 height 20
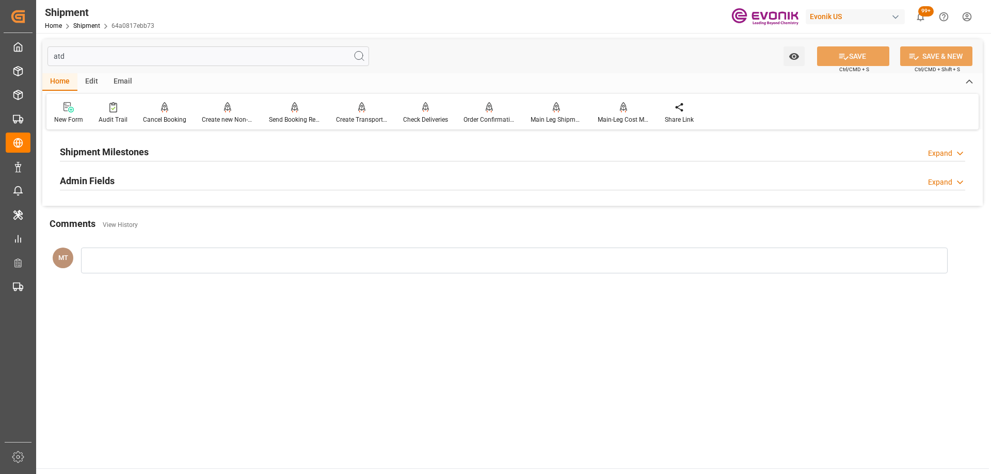
type input "atd"
click at [189, 148] on div "Shipment Milestones Expand" at bounding box center [512, 151] width 905 height 20
click at [147, 219] on div "Admin Fields Expand" at bounding box center [512, 222] width 905 height 20
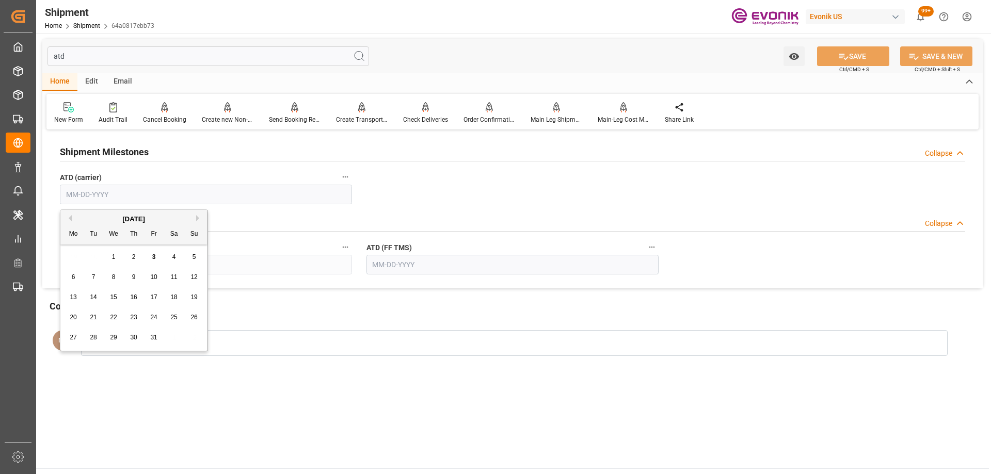
click at [120, 196] on input "text" at bounding box center [206, 195] width 292 height 20
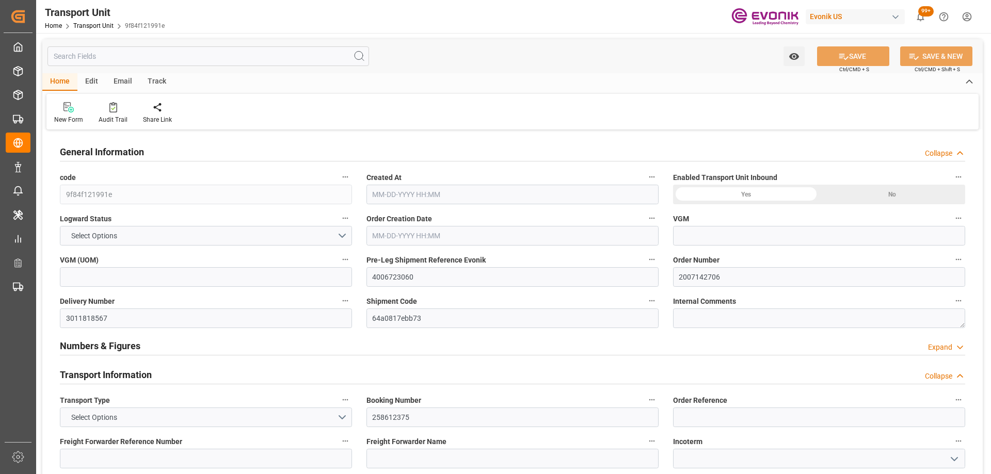
type input "12784.457"
type input "Maersk"
type input "Maersk Line AS"
type input "USORF"
type input "ZADUR"
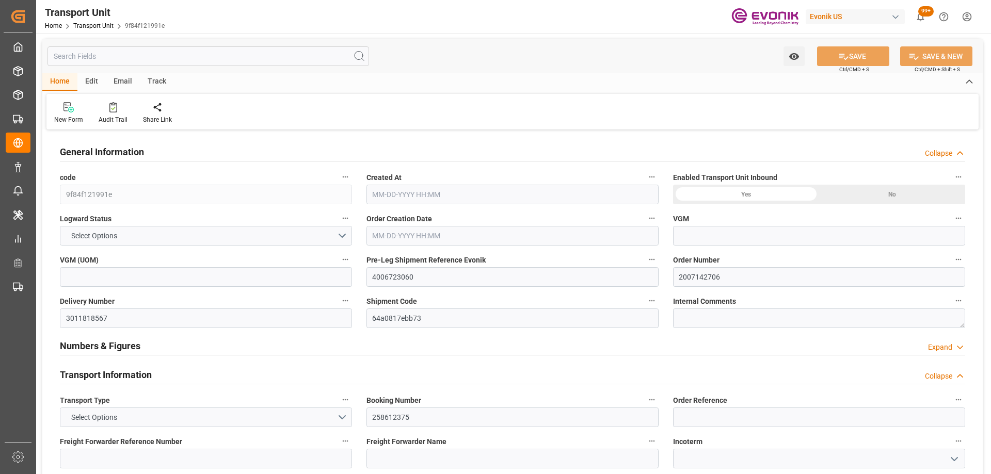
type input "9817913"
type input "USORF"
type input "ZADUR"
type input "10580"
type input "[DATE] 04:04"
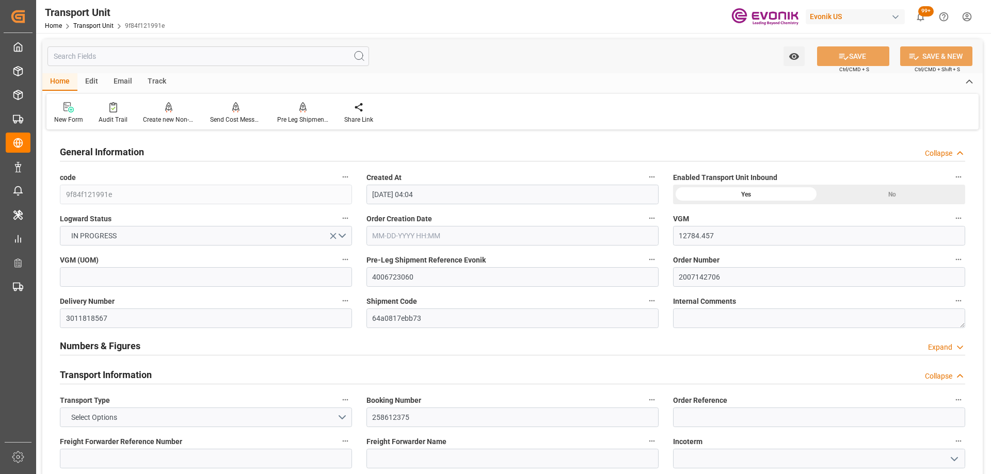
type input "[DATE]"
type input "[DATE] 08:45"
type input "[DATE] 00:00"
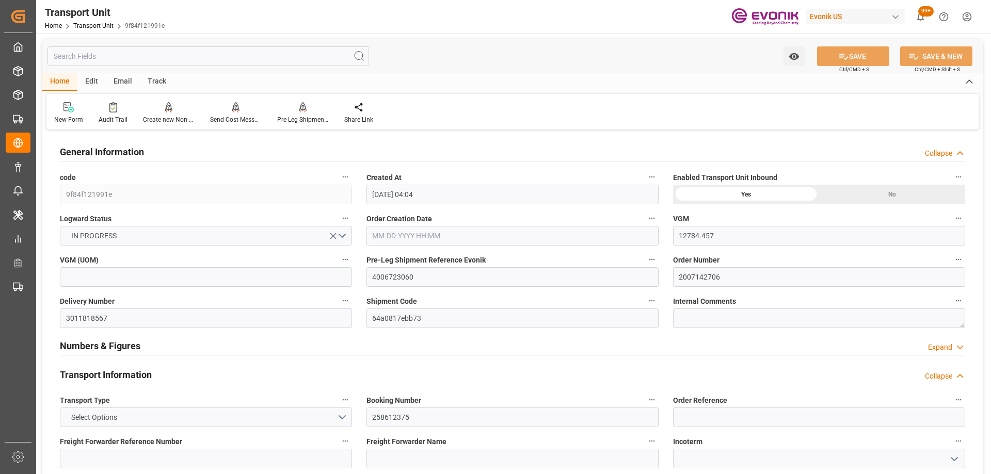
type input "[DATE] 00:00"
type input "[DATE] 17:00"
type input "[DATE] 13:49"
type input "[DATE] 19:00"
type input "[DATE] 18:29"
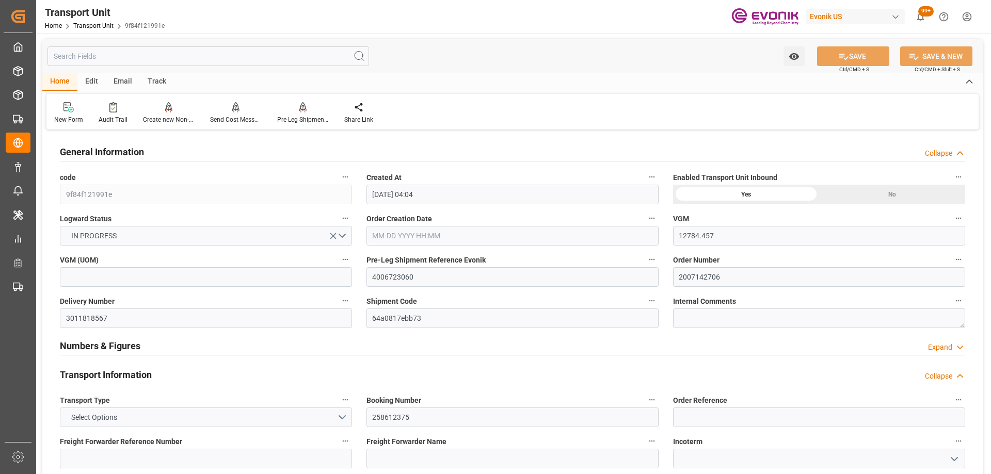
type input "[DATE] 04:30"
type input "[DATE] 11:52"
click at [179, 56] on input "text" at bounding box center [208, 56] width 322 height 20
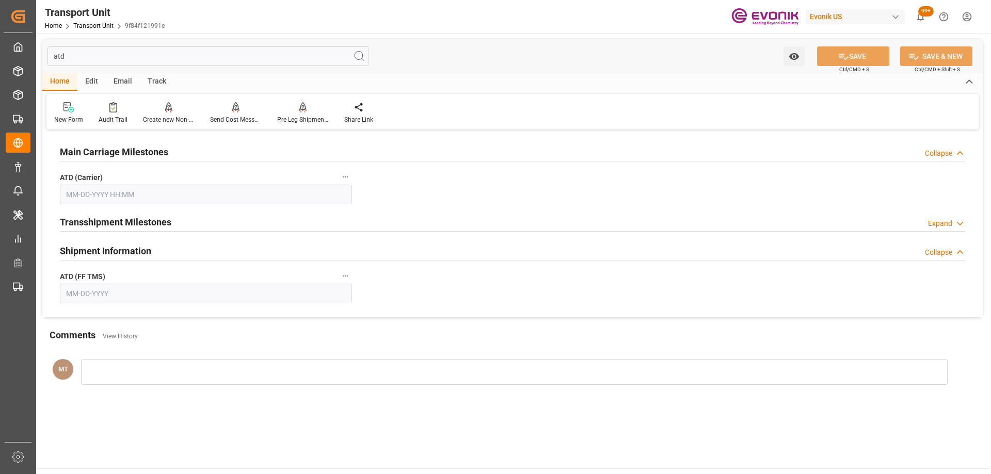
type input "atd"
click at [290, 195] on input "text" at bounding box center [206, 195] width 292 height 20
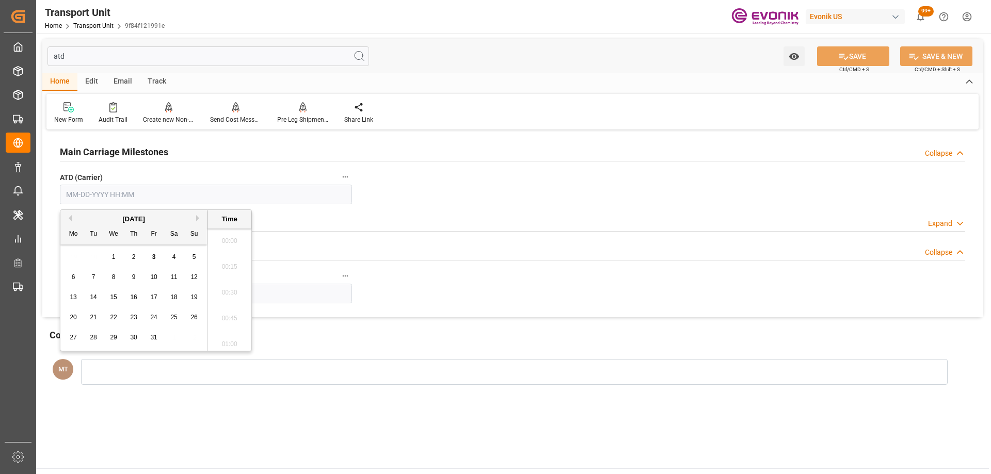
scroll to position [1578, 0]
click at [69, 217] on button "Previous Month" at bounding box center [69, 218] width 6 height 6
click at [154, 296] on span "19" at bounding box center [153, 297] width 7 height 7
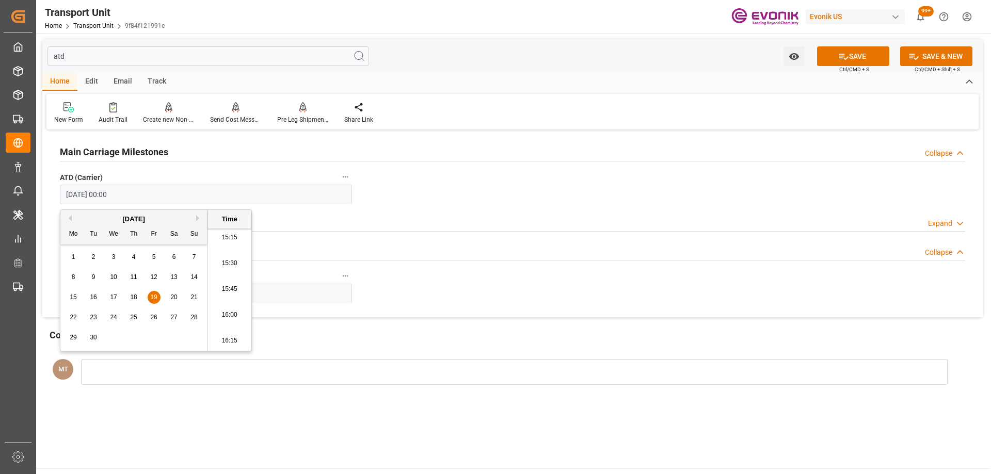
click at [136, 296] on span "18" at bounding box center [133, 297] width 7 height 7
type input "[DATE] 00:00"
click at [295, 294] on input "text" at bounding box center [206, 294] width 292 height 20
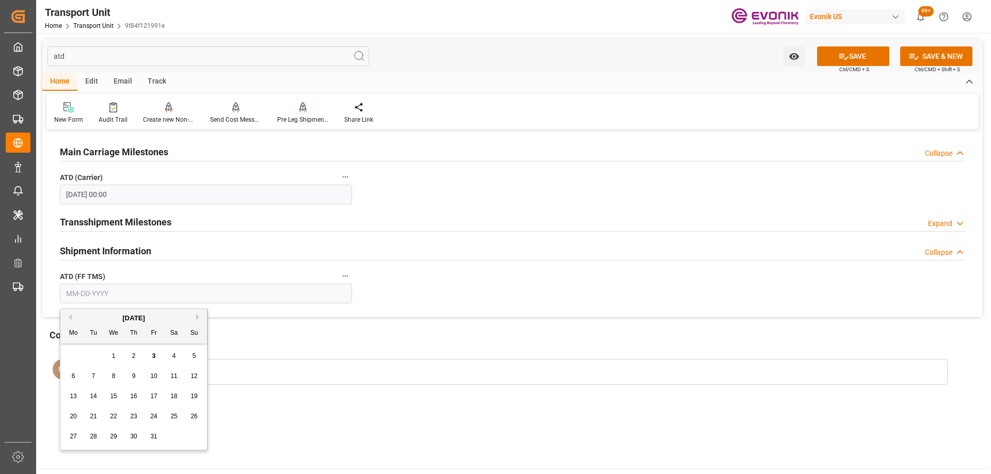
click at [98, 350] on div "29 30 1 2 3 4 5" at bounding box center [133, 356] width 141 height 20
click at [70, 317] on button "Previous Month" at bounding box center [69, 317] width 6 height 6
click at [135, 397] on span "18" at bounding box center [133, 396] width 7 height 7
type input "[DATE]"
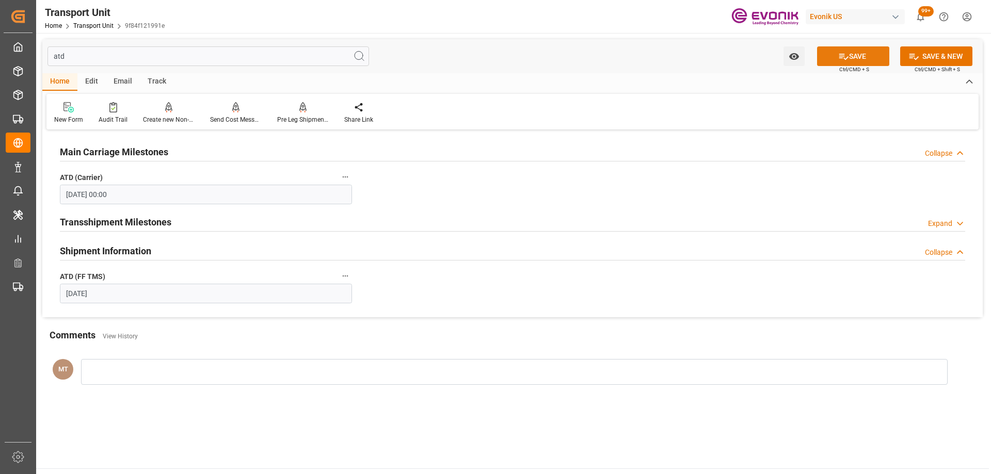
click at [838, 59] on icon at bounding box center [843, 56] width 11 height 11
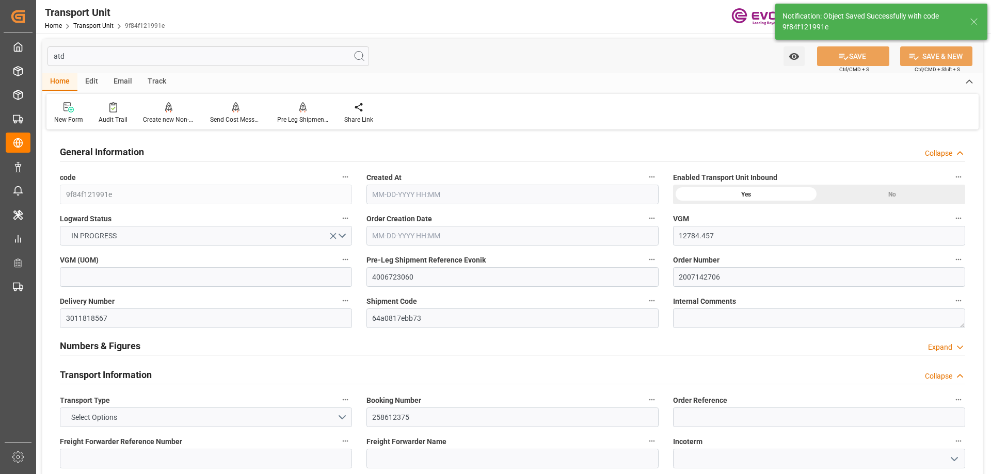
type input "12784.457"
type input "Maersk"
type input "Maersk Line AS"
type input "USORF"
type input "ZADUR"
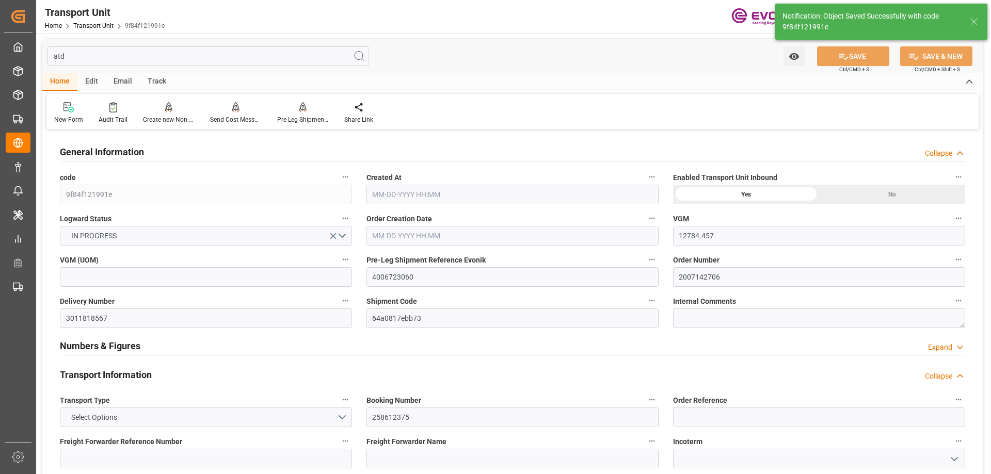
type input "9817913"
type input "USORF"
type input "ZADUR"
type input "10580"
type input "[DATE] 04:04"
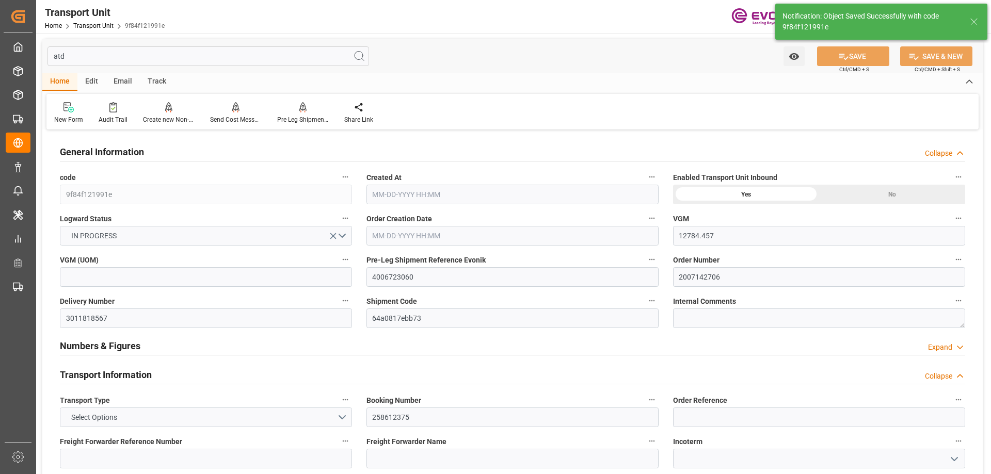
type input "[DATE]"
type input "09-11-2025 08:45"
type input "[DATE] 00:00"
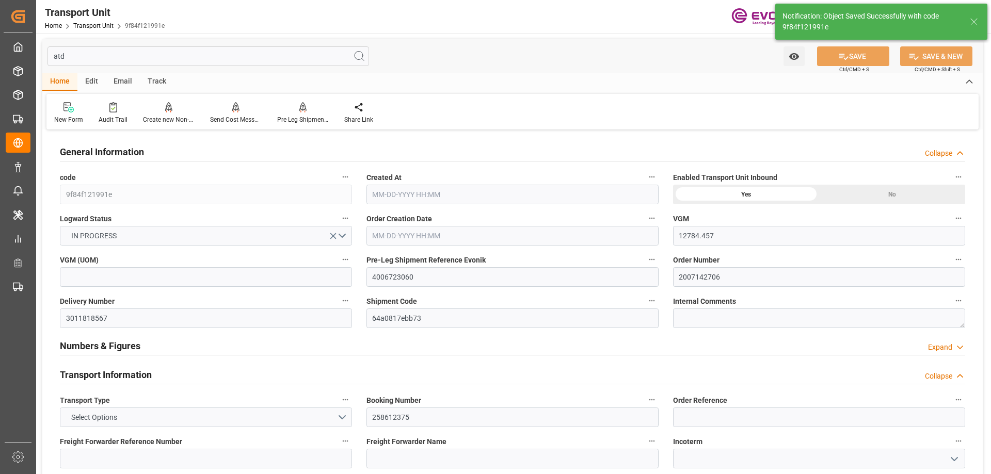
type input "10-11-2025 00:00"
type input "[DATE] 17:00"
type input "09-18-2025 13:49"
type input "09-18-2025 19:00"
type input "09-18-2025 18:29"
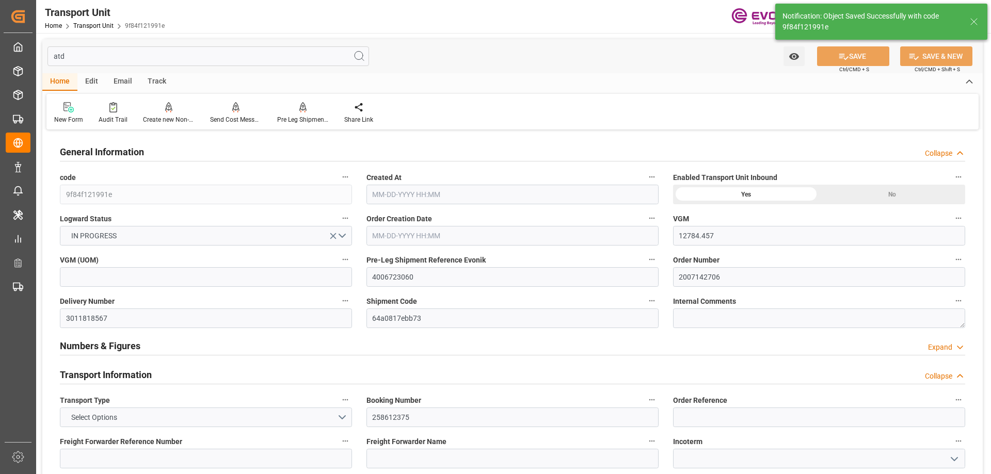
type input "10-18-2025 04:30"
type input "10-19-2025 11:52"
type input "10-23-2025 11:52"
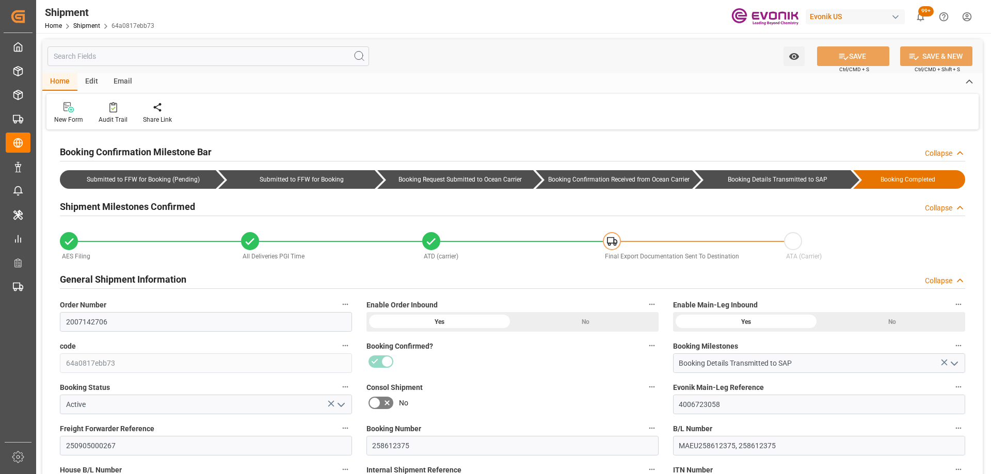
type input "[DATE]"
click at [118, 57] on input "text" at bounding box center [208, 56] width 322 height 20
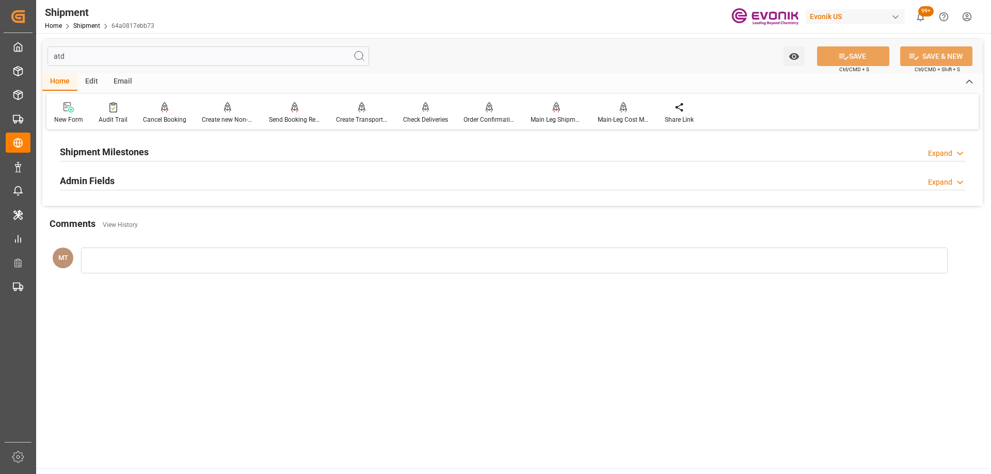
type input "atd"
click at [165, 140] on div "Shipment Milestones Expand" at bounding box center [513, 152] width 920 height 29
click at [157, 156] on div "Shipment Milestones Expand" at bounding box center [512, 151] width 905 height 20
click at [175, 218] on div "Admin Fields Expand" at bounding box center [512, 222] width 905 height 20
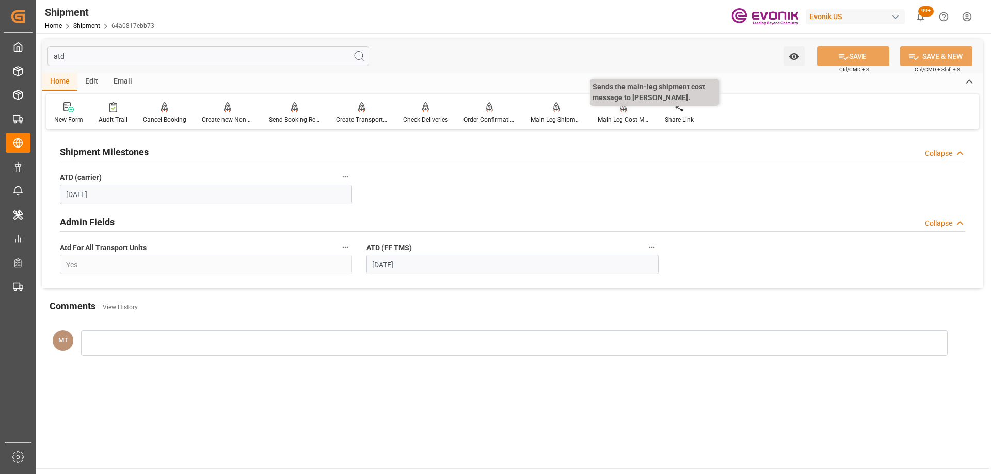
click at [626, 114] on div "Main-Leg Cost Message" at bounding box center [623, 113] width 67 height 23
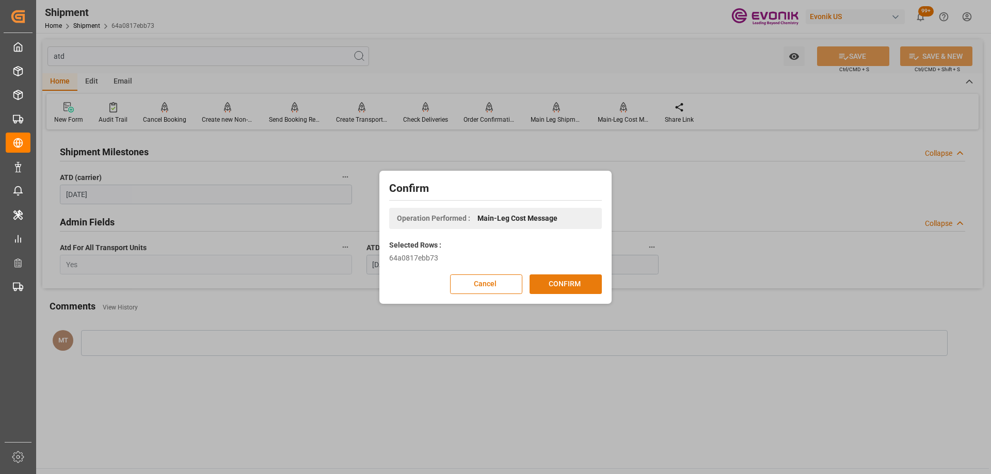
click at [575, 285] on button "CONFIRM" at bounding box center [566, 285] width 72 height 20
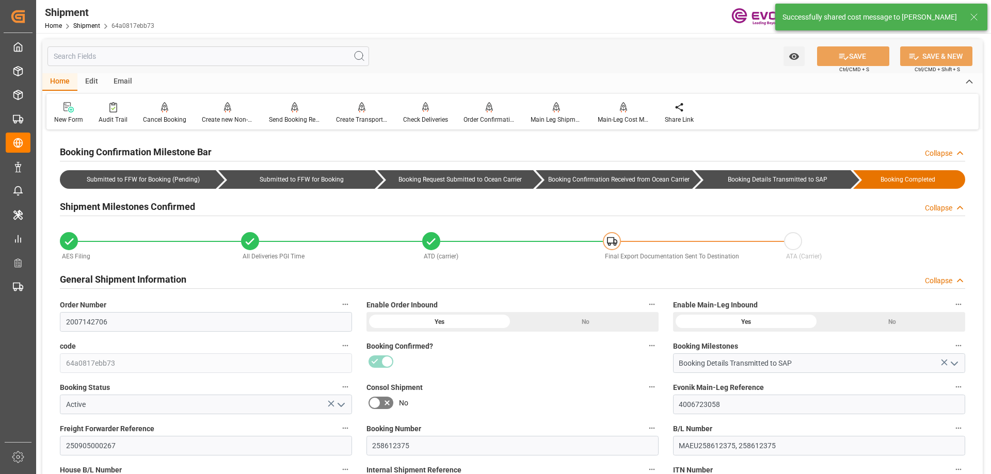
type input "Maersk"
type input "Maersk Line AS"
type input "10"
type input "0"
type input "10580"
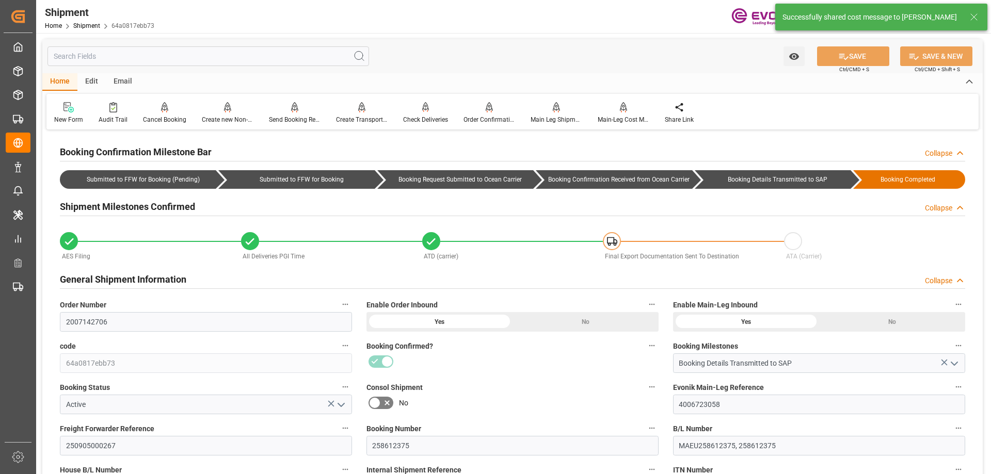
type input "14.4658"
type input "USORF"
type input "ZADUR"
type input "9817913"
type input "9349825"
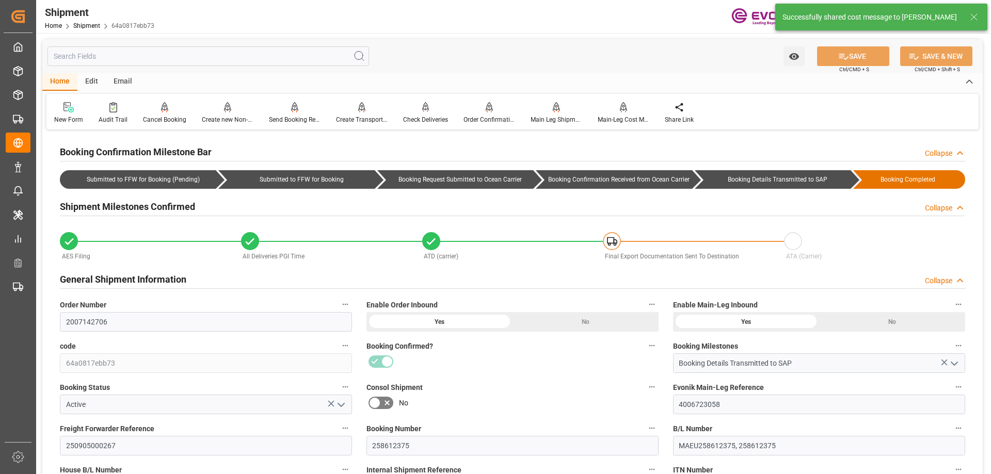
type input "9817913"
type input "2709"
type input "1719"
type input "0"
type input "990"
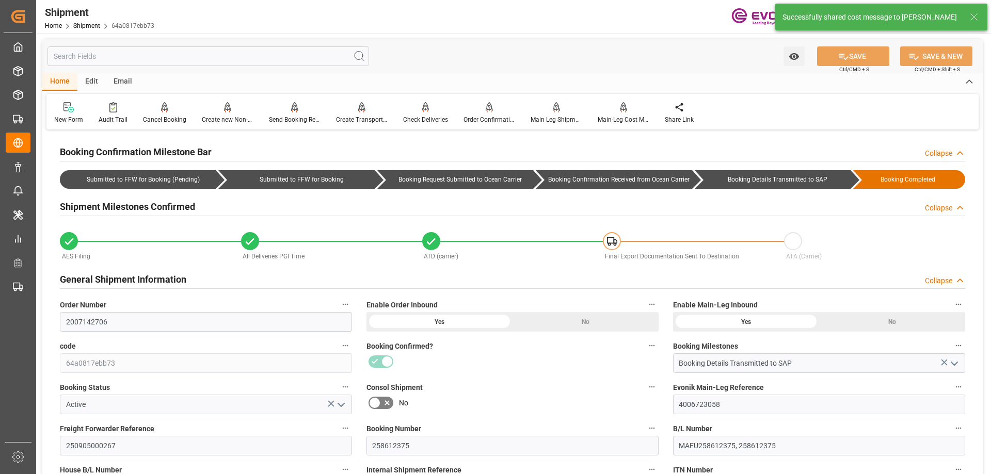
type input "10"
type input "IBC"
type input "0"
type input "Maersk"
type input "Maersk Line AS"
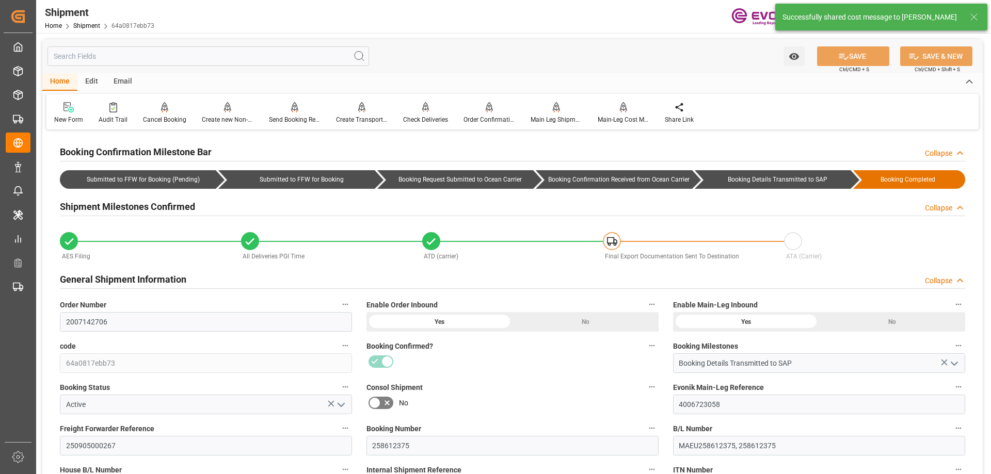
type input "-6.78"
type input "1"
type input "[DATE] 00:00"
type input "[DATE] 16:00"
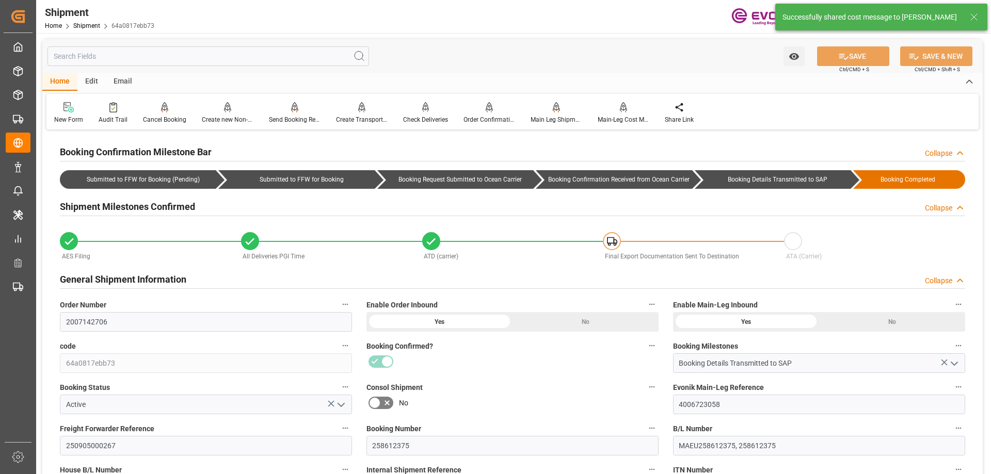
type input "[DATE] 17:00"
type input "[DATE] 00:00"
type input "[DATE] 16:00"
type input "[DATE]"
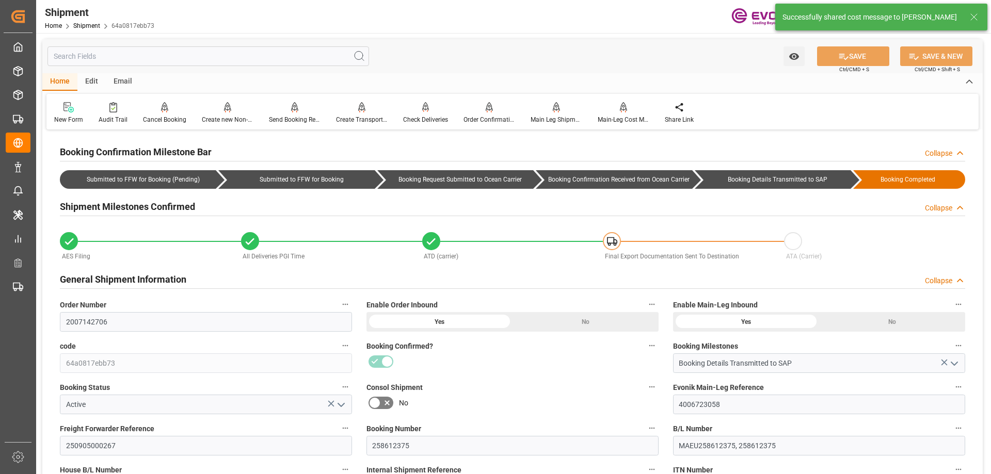
type input "[DATE] 00:00"
type input "[DATE]"
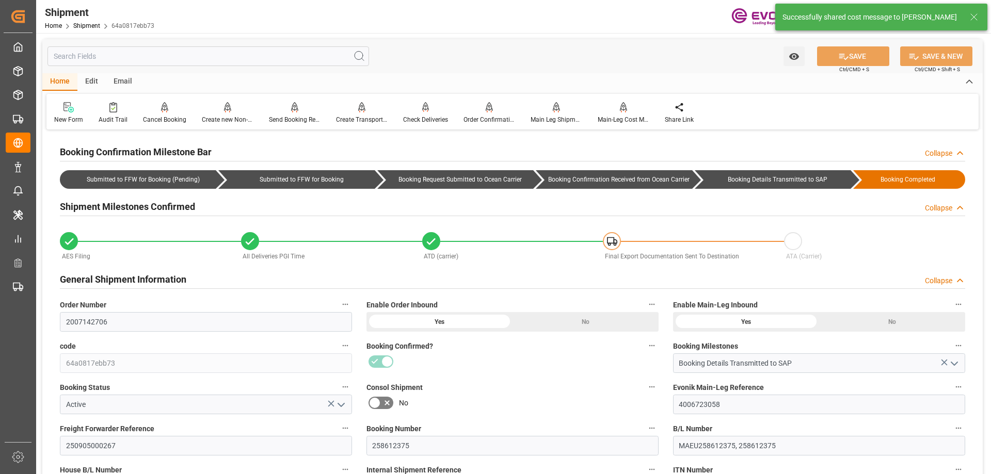
type input "[DATE] 00:00"
type input "[DATE] 18:04"
type input "[DATE] 04:07"
type input "[DATE] 06:53"
type input "[DATE] 10:54"
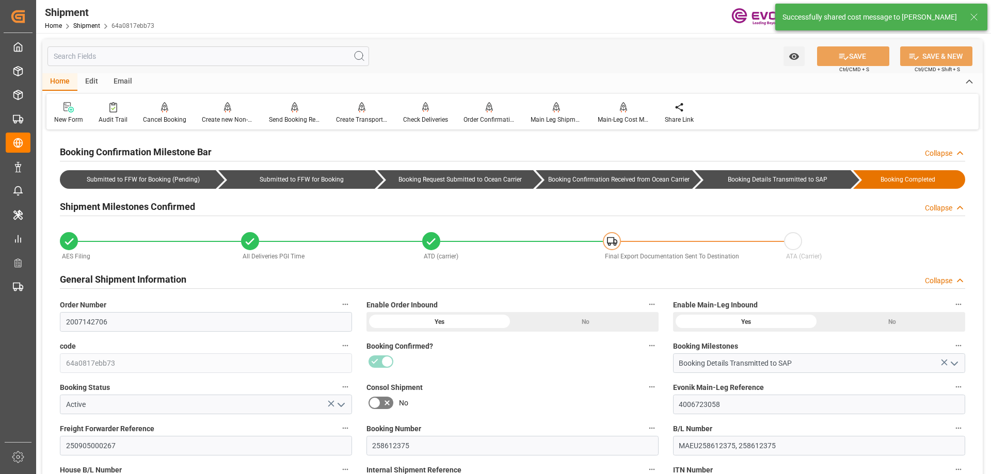
type input "[DATE] 06:54"
type input "[DATE] 04:04"
type input "[DATE] 19:58"
type input "[DATE] 00:00"
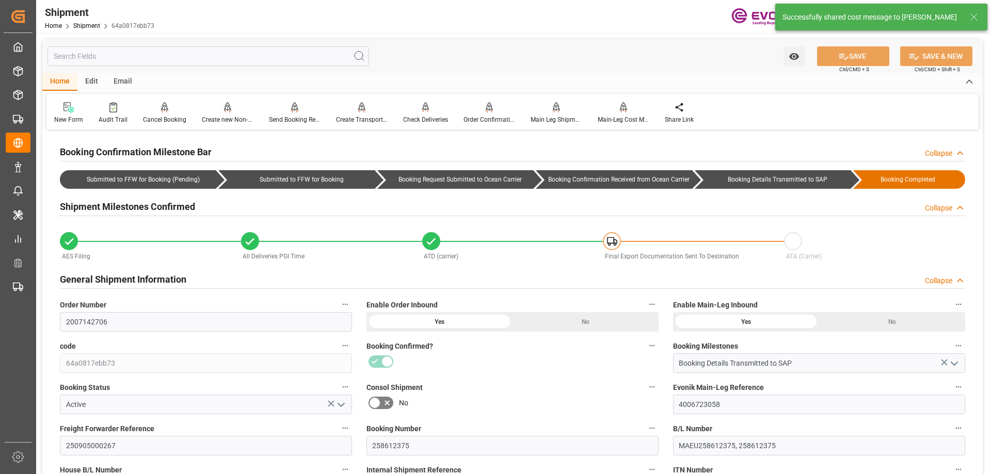
type input "[DATE] 00:00"
type input "[DATE]"
type input "[DATE] 18:02"
